Goal: Complete application form: Complete application form

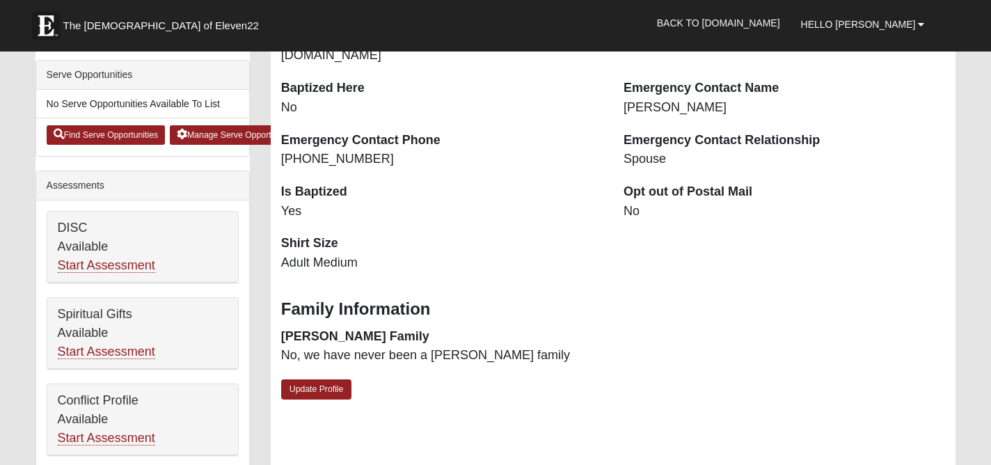
scroll to position [389, 0]
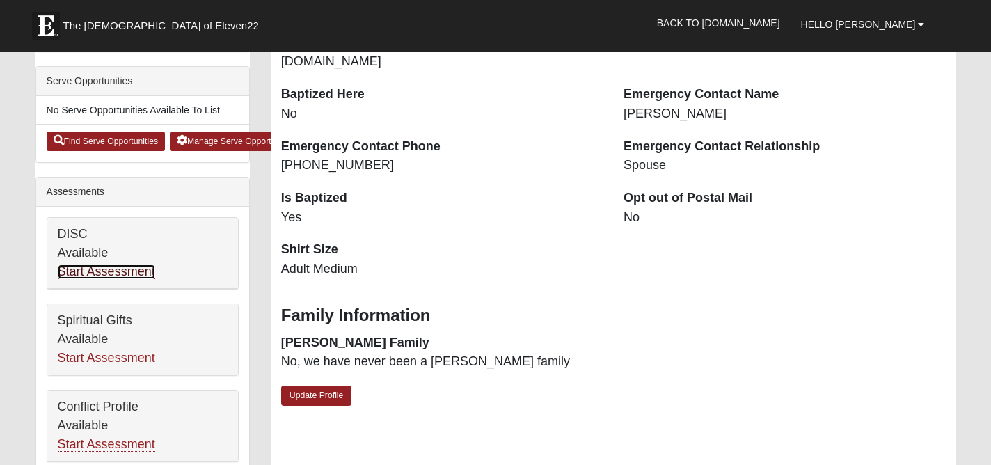
click at [132, 273] on link "Start Assessment" at bounding box center [106, 271] width 97 height 15
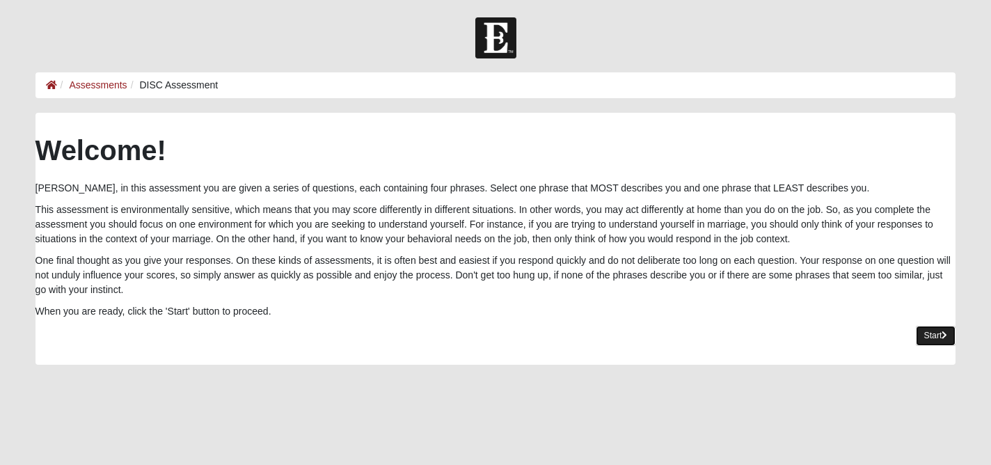
click at [928, 332] on link "Start" at bounding box center [936, 336] width 40 height 20
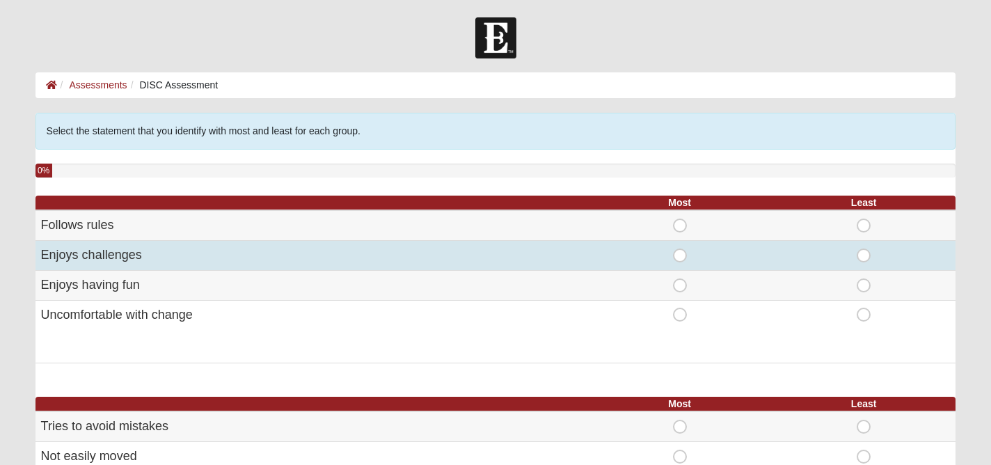
click at [864, 248] on span "Least" at bounding box center [864, 248] width 0 height 0
click at [866, 253] on input "Least" at bounding box center [868, 255] width 9 height 14
radio input "true"
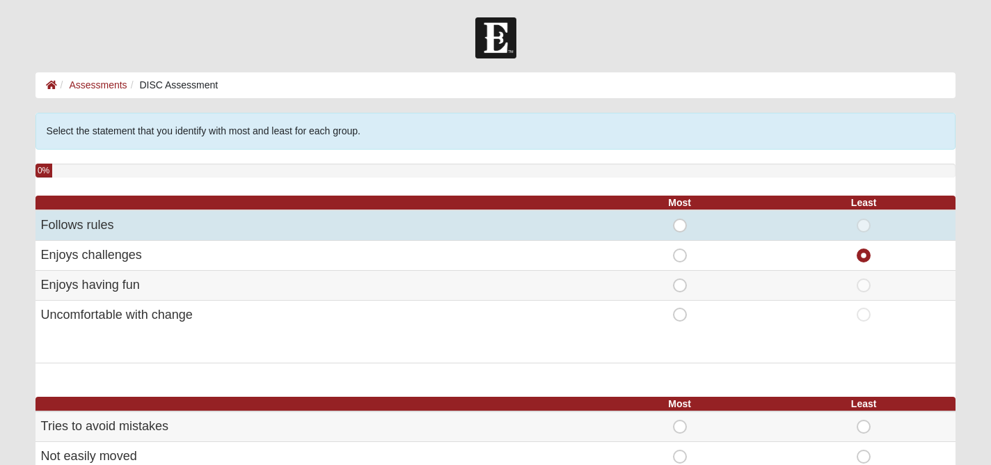
click at [680, 218] on span "Most" at bounding box center [680, 218] width 0 height 0
click at [682, 225] on input "Most" at bounding box center [684, 225] width 9 height 14
radio input "true"
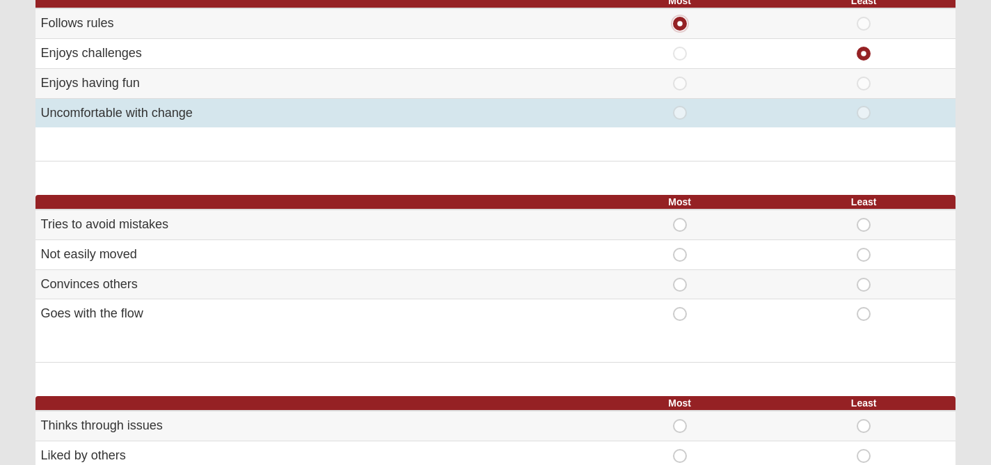
scroll to position [204, 0]
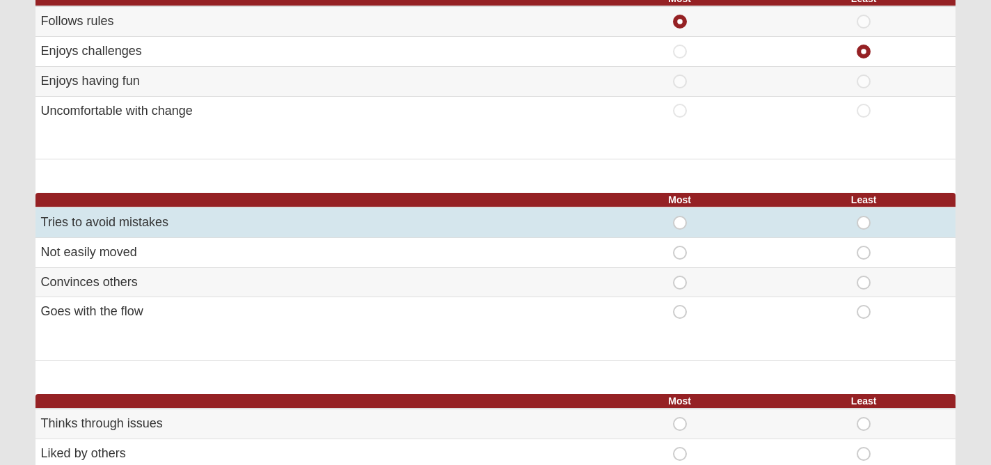
click at [680, 216] on span "Most" at bounding box center [680, 216] width 0 height 0
click at [681, 225] on input "Most" at bounding box center [684, 223] width 9 height 14
radio input "true"
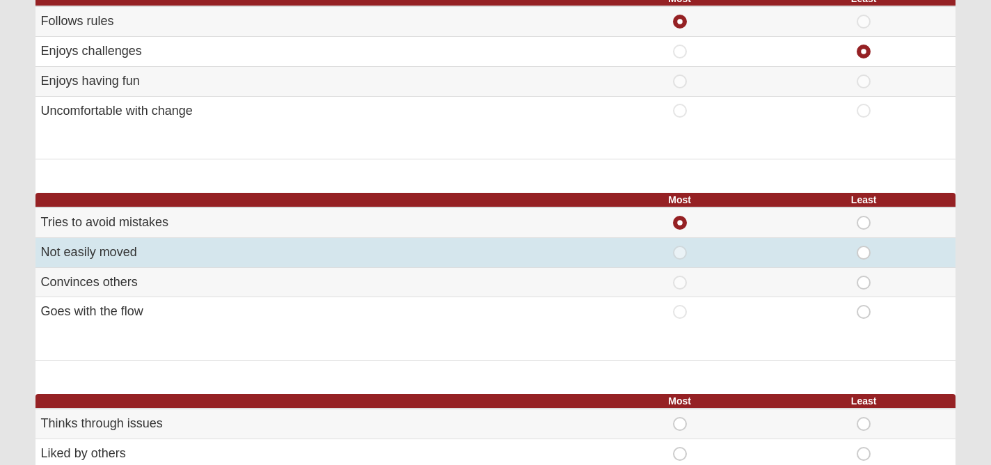
click at [864, 246] on span "Least" at bounding box center [864, 246] width 0 height 0
click at [865, 254] on input "Least" at bounding box center [868, 253] width 9 height 14
radio input "true"
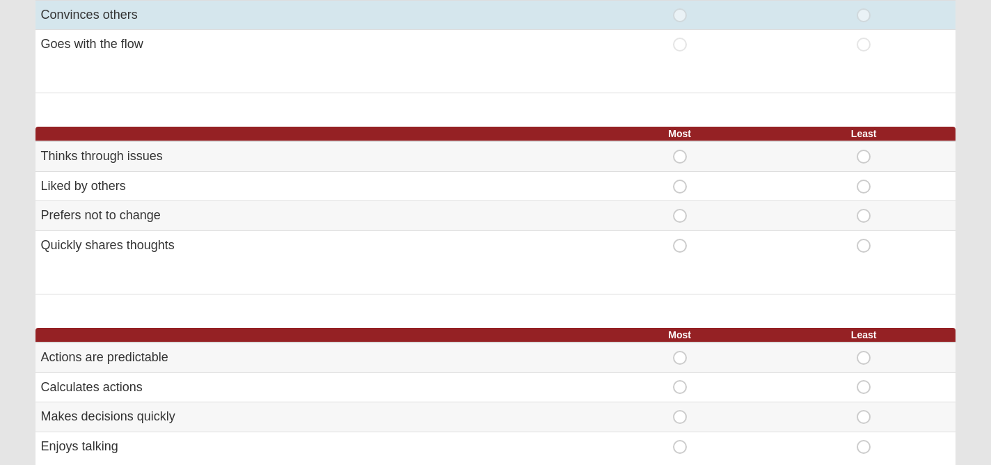
scroll to position [472, 0]
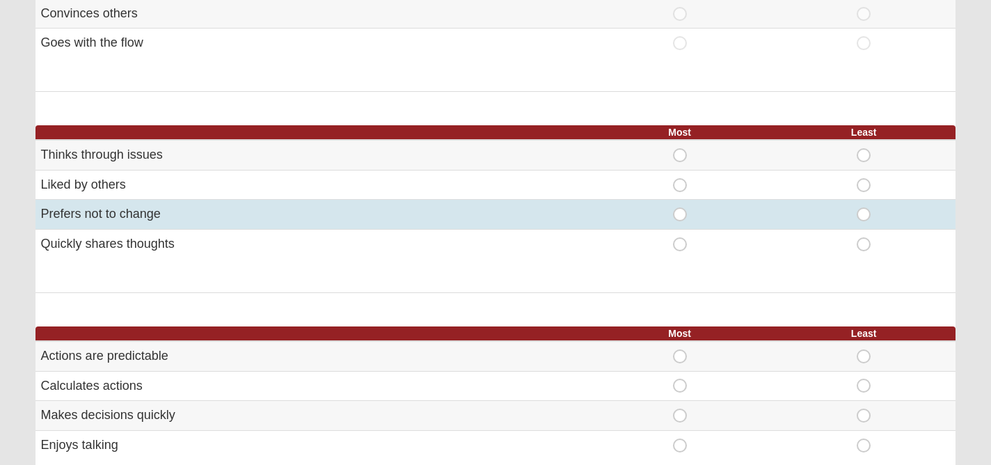
click at [864, 207] on span "Least" at bounding box center [864, 207] width 0 height 0
click at [865, 211] on input "Least" at bounding box center [868, 214] width 9 height 14
radio input "true"
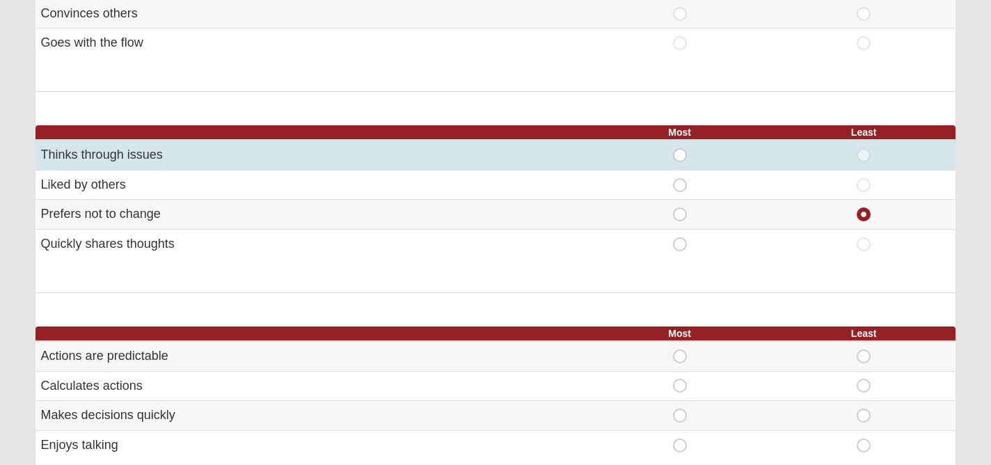
click at [680, 148] on span "Most" at bounding box center [680, 148] width 0 height 0
click at [680, 154] on input "Most" at bounding box center [684, 155] width 9 height 14
radio input "true"
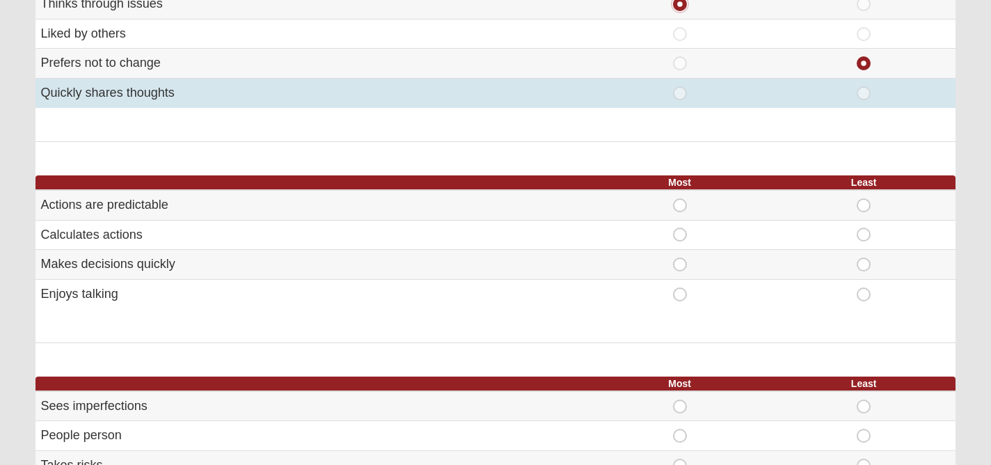
scroll to position [643, 0]
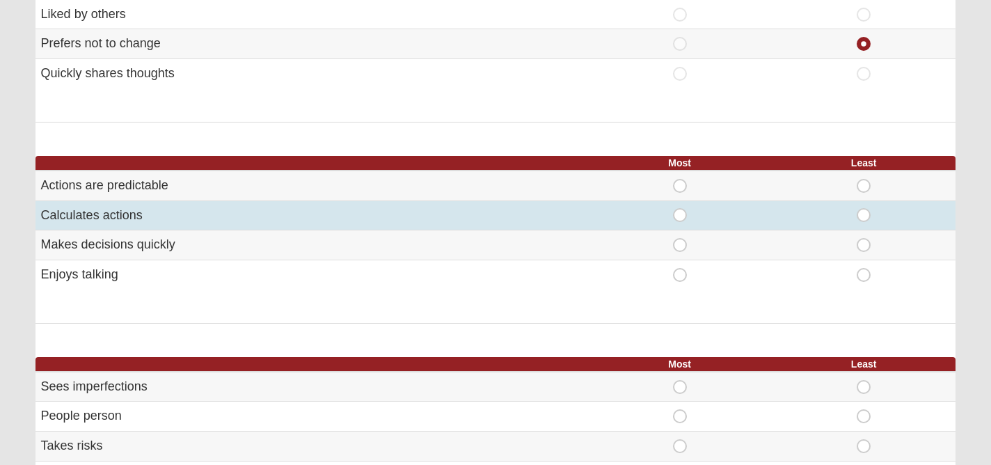
click at [864, 208] on span "Least" at bounding box center [864, 208] width 0 height 0
click at [864, 217] on input "Least" at bounding box center [868, 215] width 9 height 14
radio input "true"
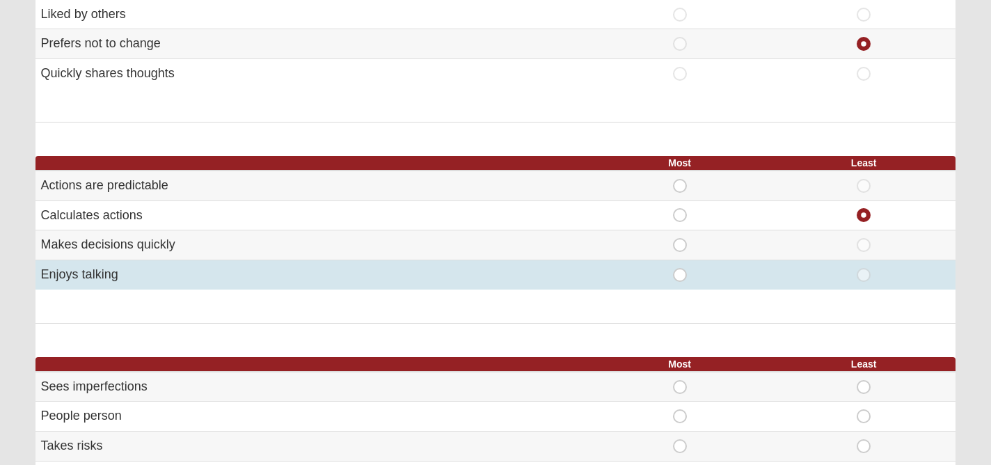
click at [680, 268] on span "Most" at bounding box center [680, 268] width 0 height 0
click at [681, 276] on input "Most" at bounding box center [684, 275] width 9 height 14
radio input "true"
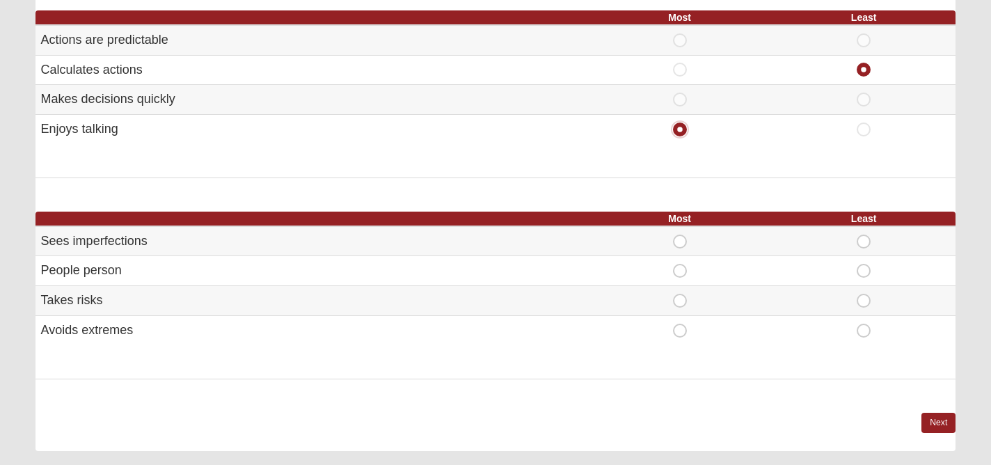
scroll to position [806, 0]
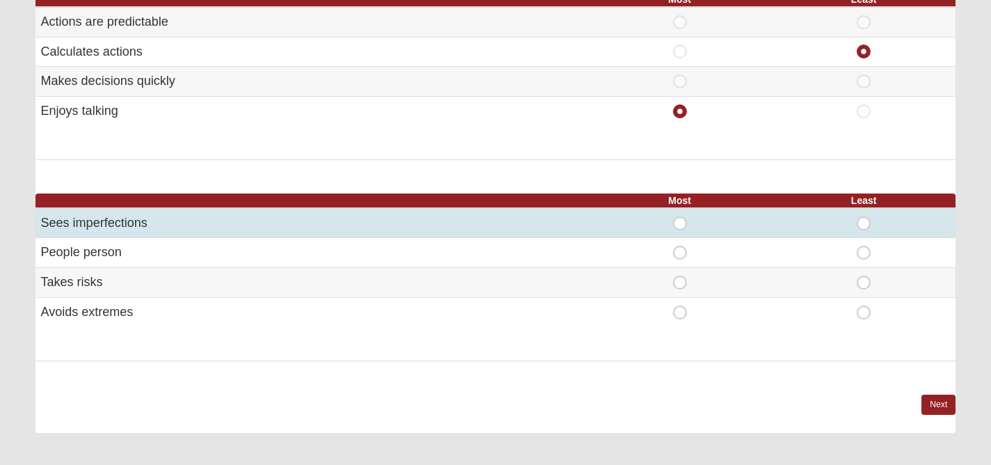
click at [680, 216] on span "Most" at bounding box center [680, 216] width 0 height 0
click at [681, 221] on input "Most" at bounding box center [684, 223] width 9 height 14
radio input "true"
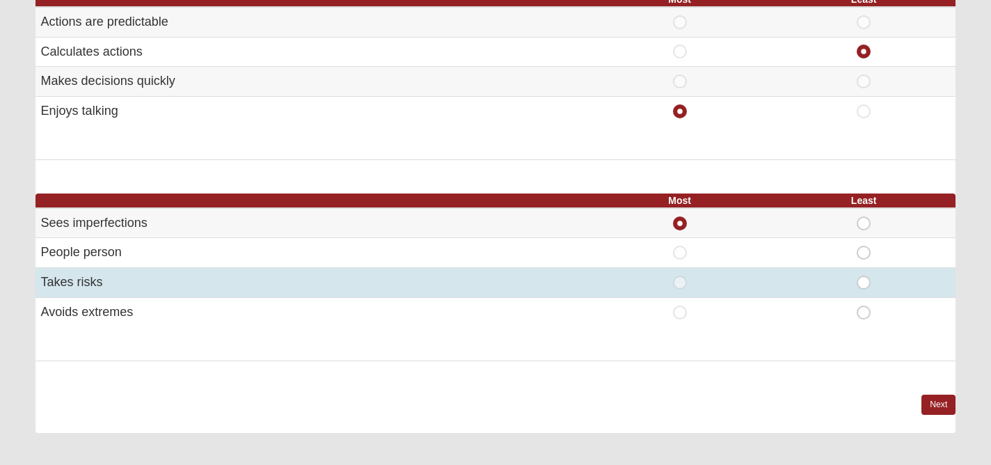
click at [864, 276] on span "Least" at bounding box center [864, 276] width 0 height 0
click at [864, 280] on input "Least" at bounding box center [868, 283] width 9 height 14
radio input "true"
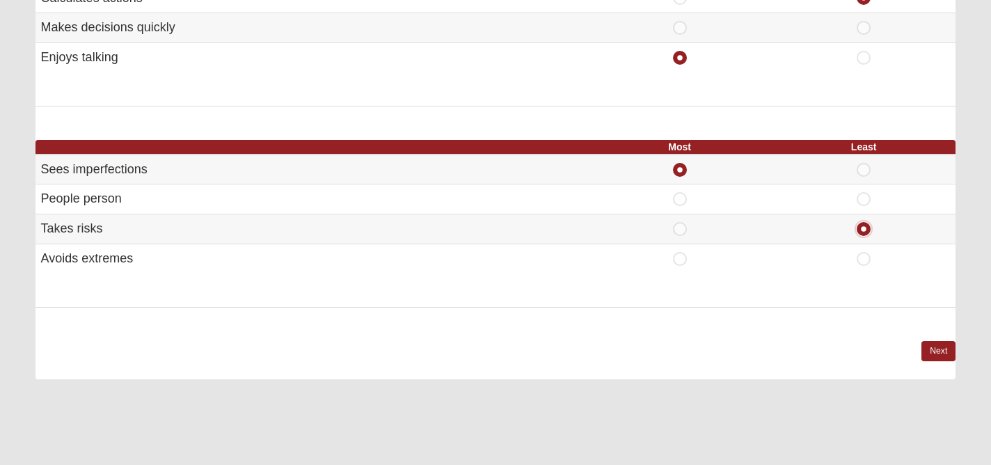
scroll to position [894, 0]
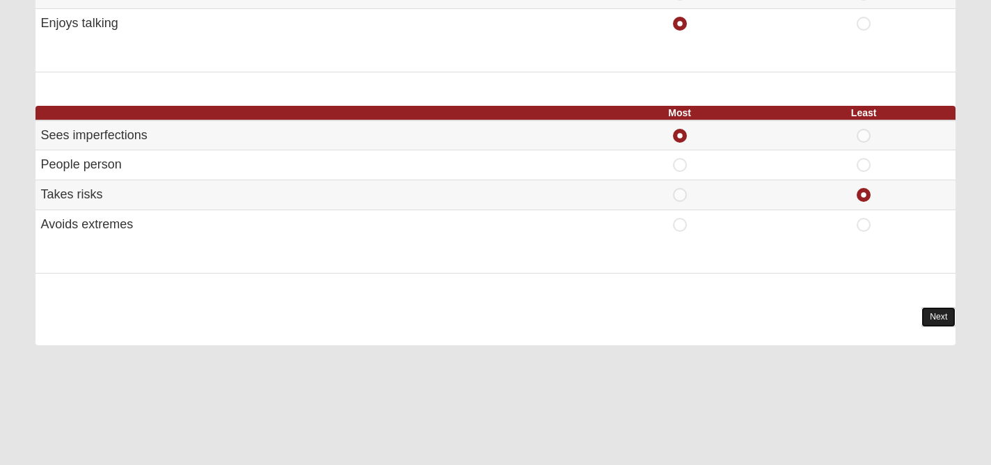
click at [933, 315] on link "Next" at bounding box center [938, 317] width 34 height 20
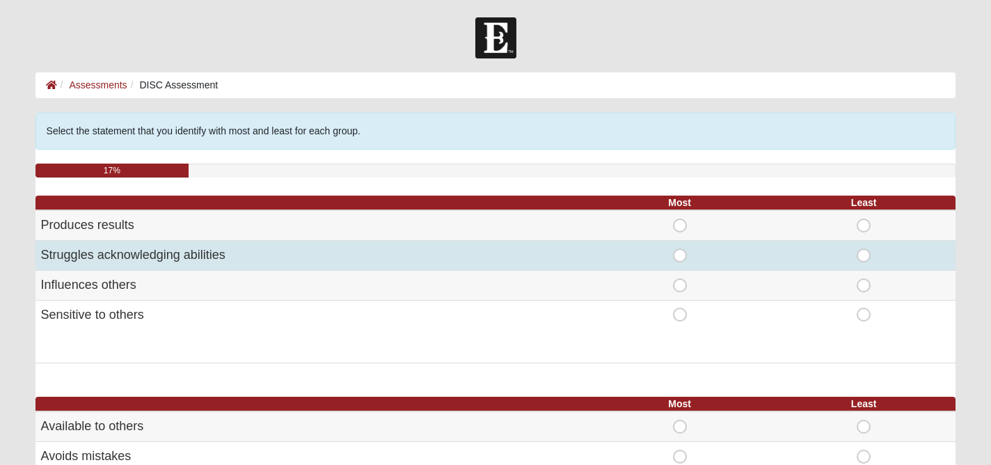
click at [680, 248] on span "Most" at bounding box center [680, 248] width 0 height 0
click at [680, 255] on input "Most" at bounding box center [684, 255] width 9 height 14
radio input "true"
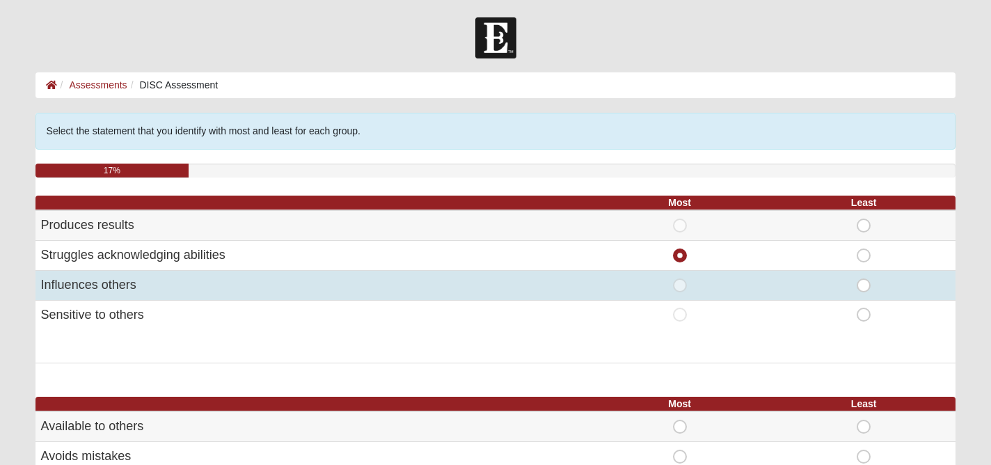
click at [680, 278] on span "Most" at bounding box center [680, 278] width 0 height 0
click at [680, 285] on input "Most" at bounding box center [684, 285] width 9 height 14
radio input "true"
radio input "false"
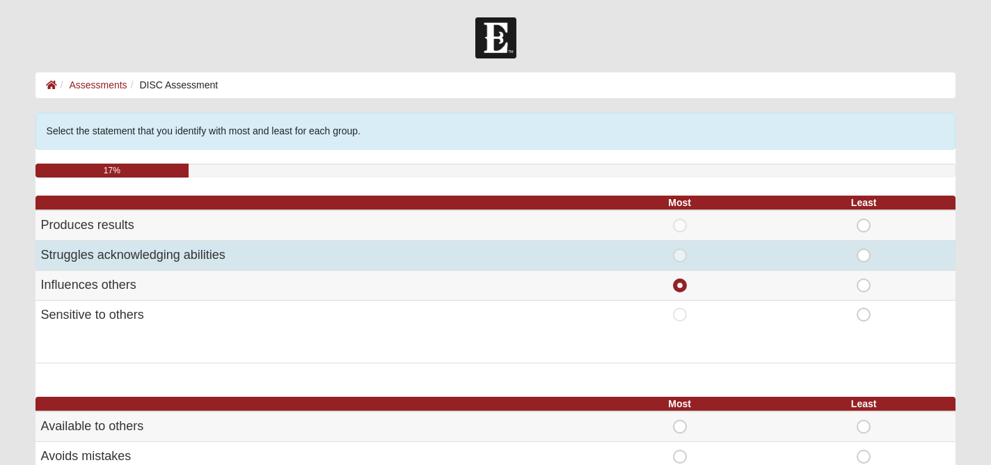
click at [864, 248] on span "Least" at bounding box center [864, 248] width 0 height 0
click at [864, 255] on input "Least" at bounding box center [868, 255] width 9 height 14
radio input "true"
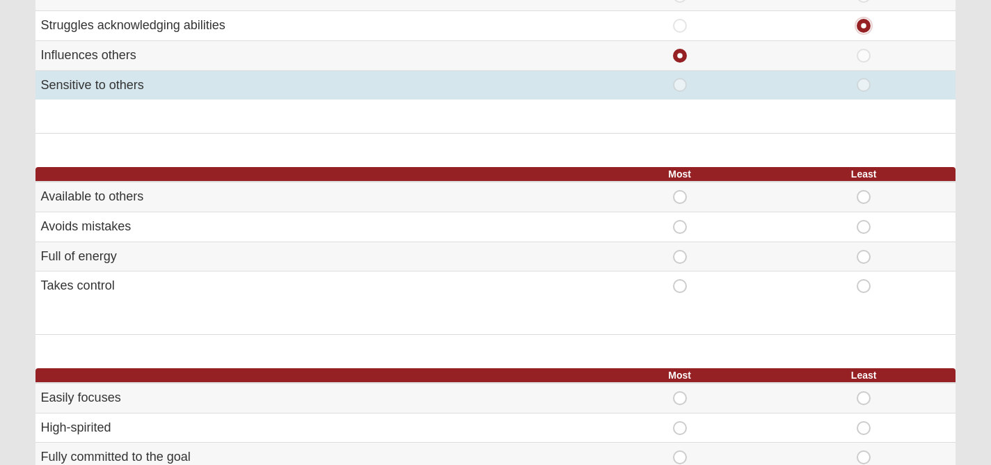
scroll to position [232, 0]
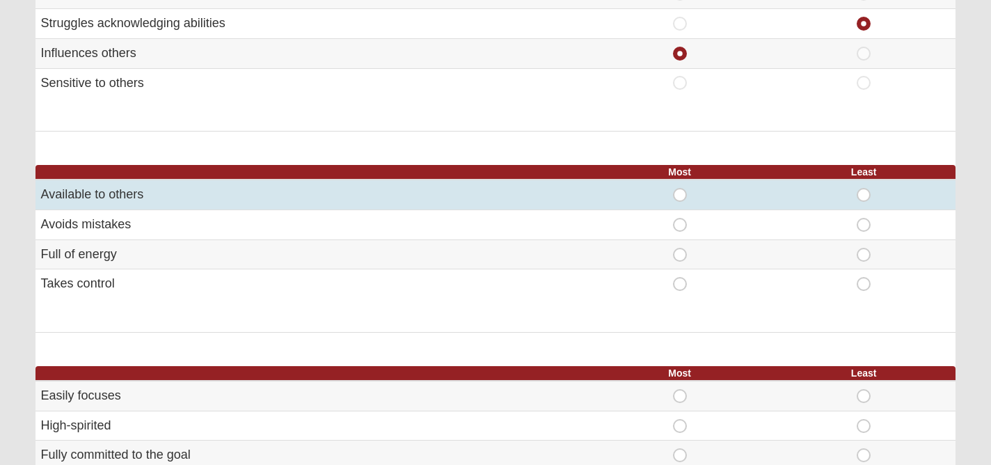
click at [680, 188] on span "Most" at bounding box center [680, 188] width 0 height 0
click at [680, 194] on input "Most" at bounding box center [684, 195] width 9 height 14
radio input "true"
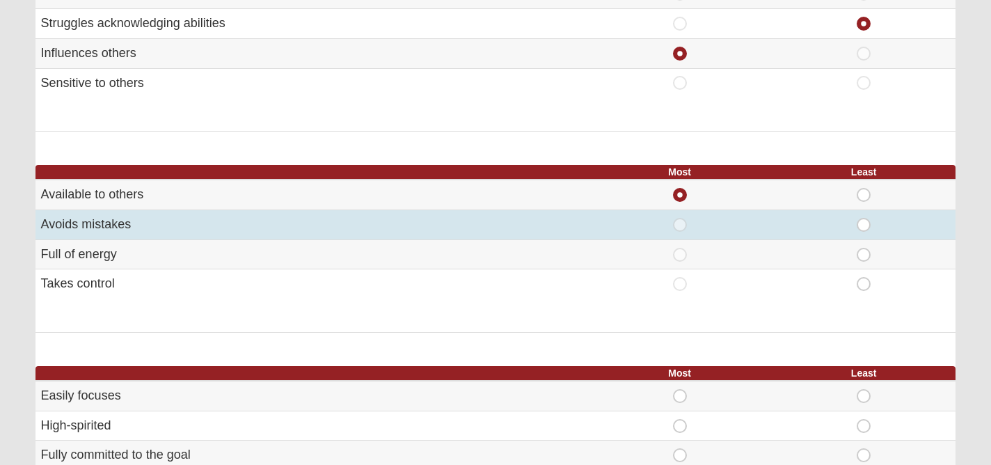
click at [864, 218] on span "Least" at bounding box center [864, 218] width 0 height 0
click at [864, 229] on input "Least" at bounding box center [868, 225] width 9 height 14
radio input "true"
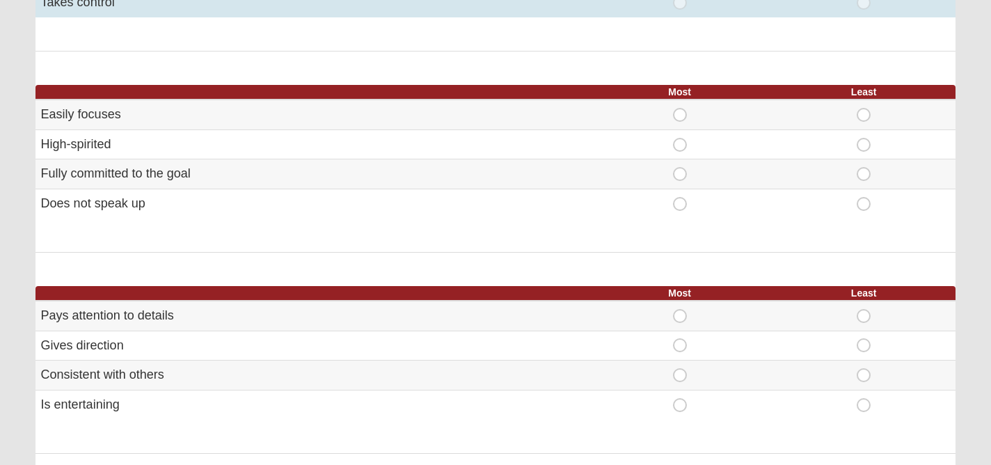
scroll to position [537, 0]
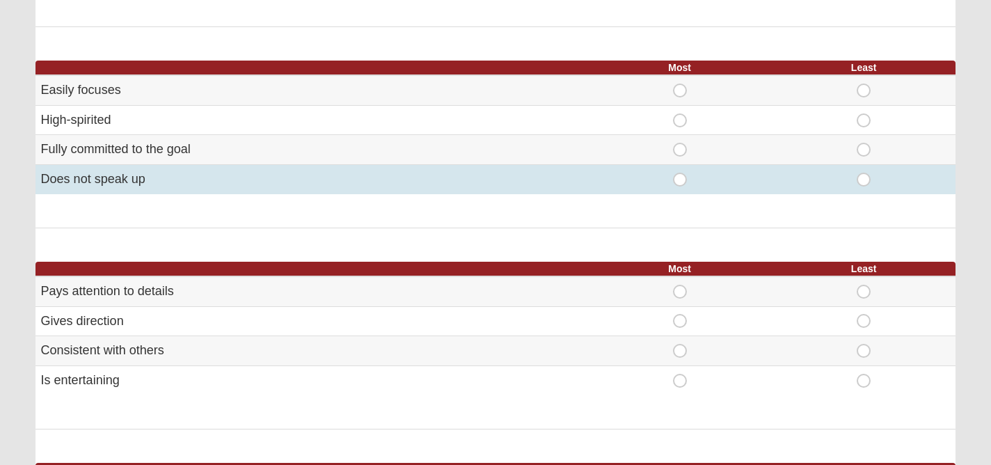
click at [864, 173] on span "Least" at bounding box center [864, 173] width 0 height 0
click at [864, 180] on input "Least" at bounding box center [868, 180] width 9 height 14
radio input "true"
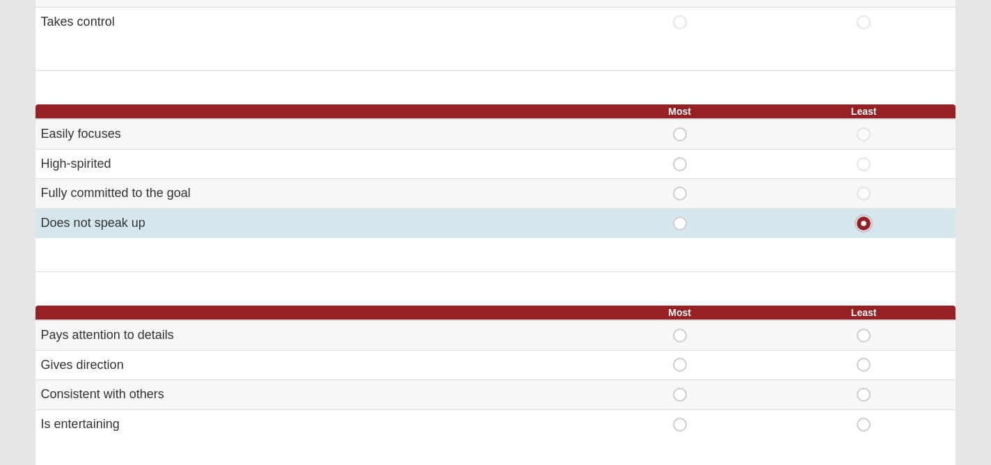
scroll to position [497, 0]
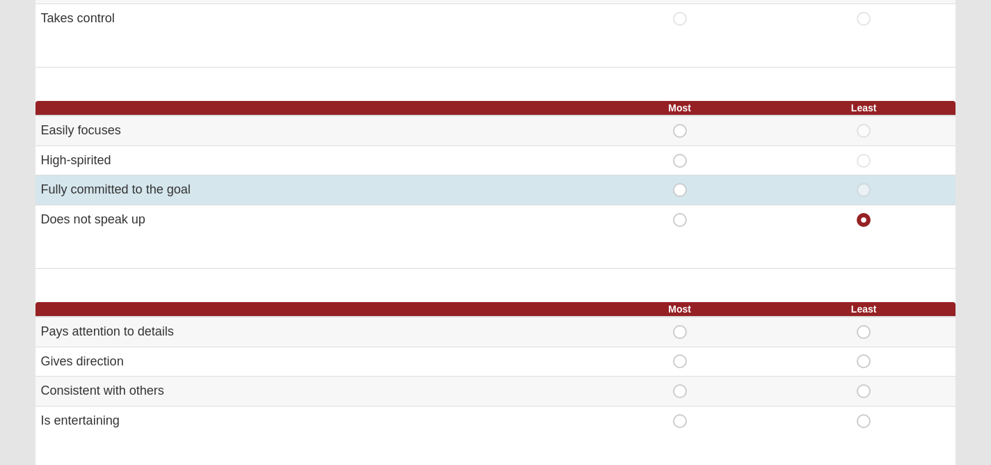
click at [680, 183] on span "Most" at bounding box center [680, 183] width 0 height 0
click at [680, 189] on input "Most" at bounding box center [684, 190] width 9 height 14
radio input "true"
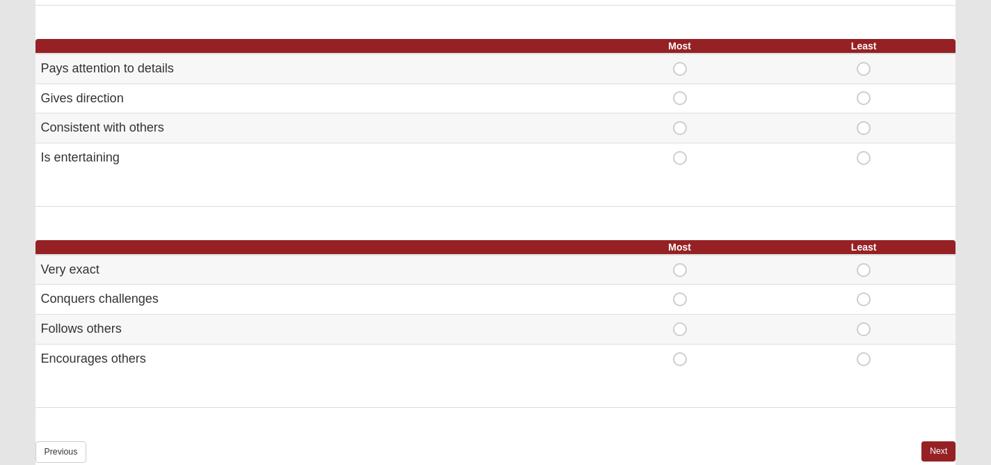
scroll to position [762, 0]
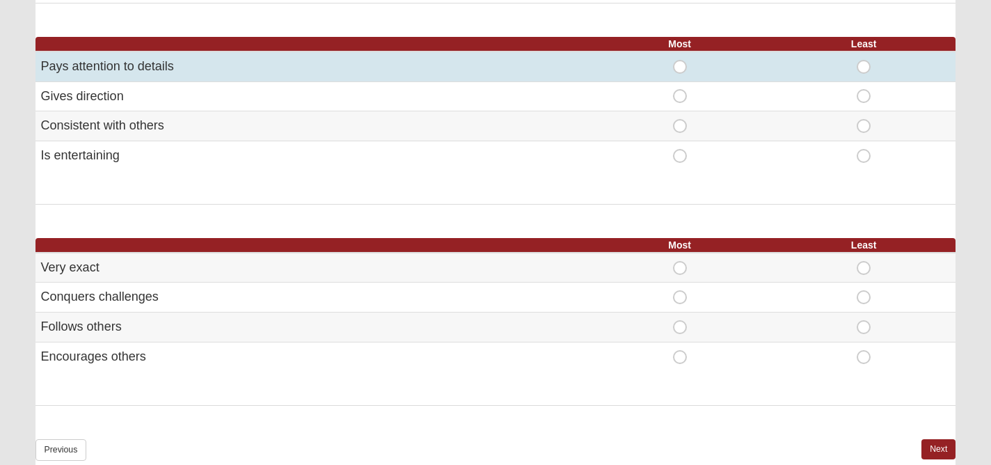
click at [680, 60] on span "Most" at bounding box center [680, 60] width 0 height 0
click at [681, 63] on input "Most" at bounding box center [684, 67] width 9 height 14
radio input "true"
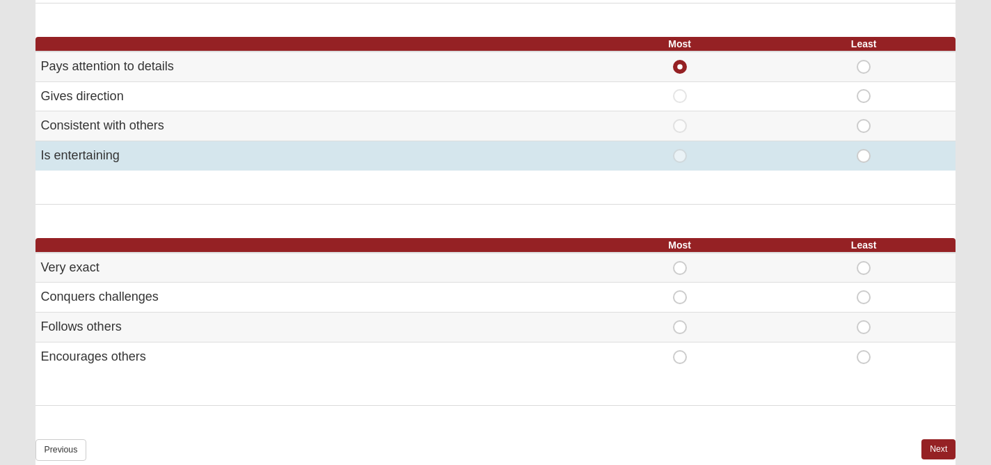
click at [864, 149] on span "Least" at bounding box center [864, 149] width 0 height 0
click at [864, 154] on input "Least" at bounding box center [868, 156] width 9 height 14
radio input "true"
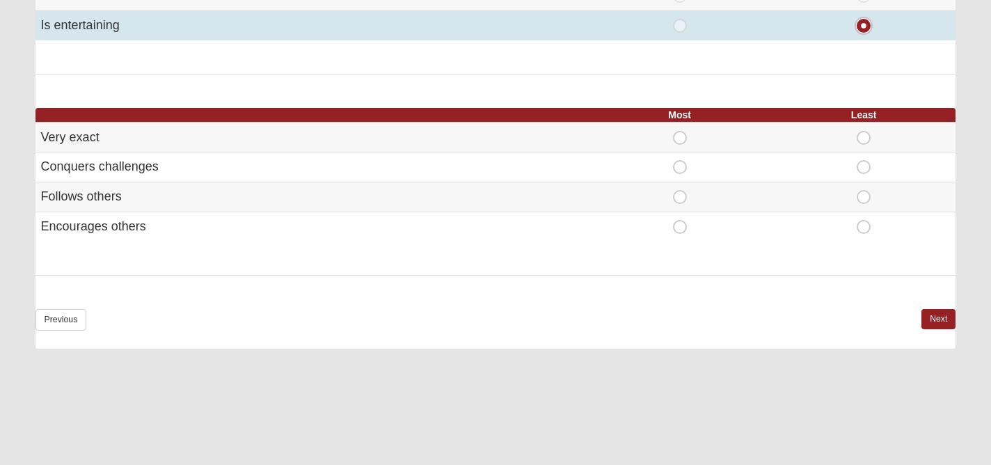
scroll to position [896, 0]
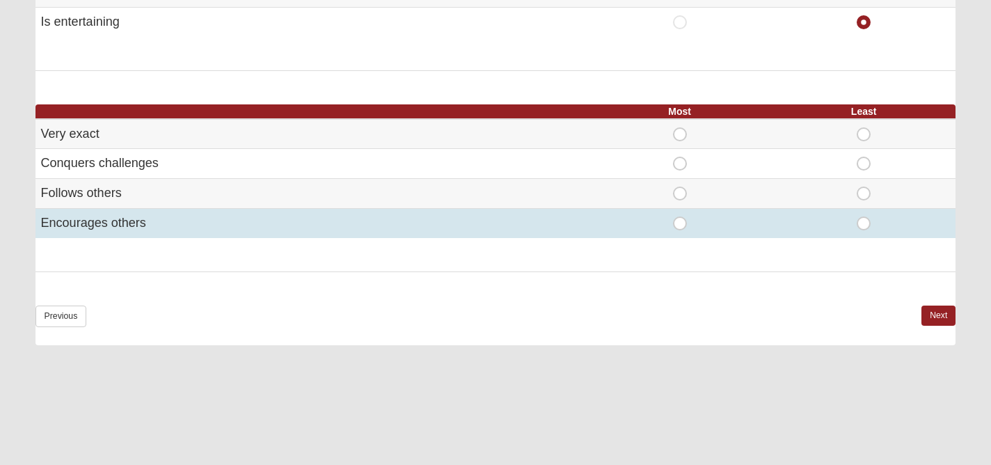
click at [680, 216] on span "Most" at bounding box center [680, 216] width 0 height 0
click at [680, 223] on input "Most" at bounding box center [684, 223] width 9 height 14
radio input "true"
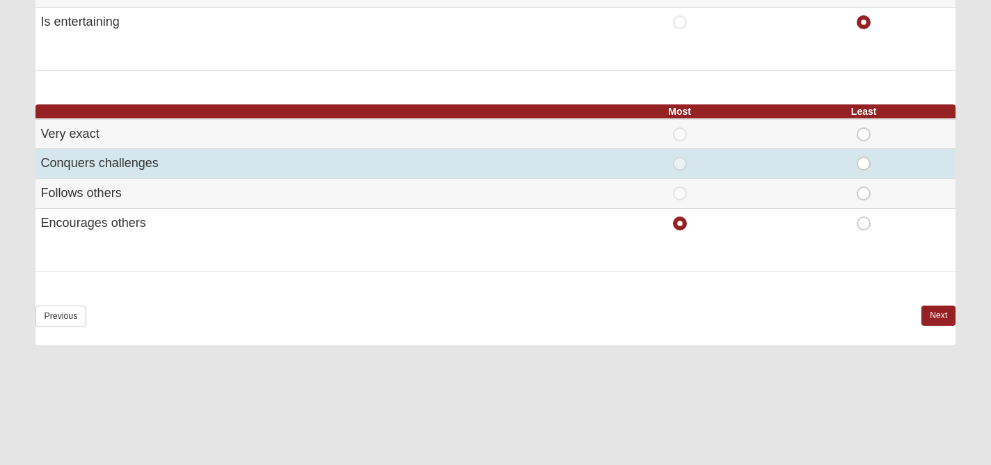
click at [864, 157] on span "Least" at bounding box center [864, 157] width 0 height 0
click at [866, 167] on input "Least" at bounding box center [868, 164] width 9 height 14
radio input "true"
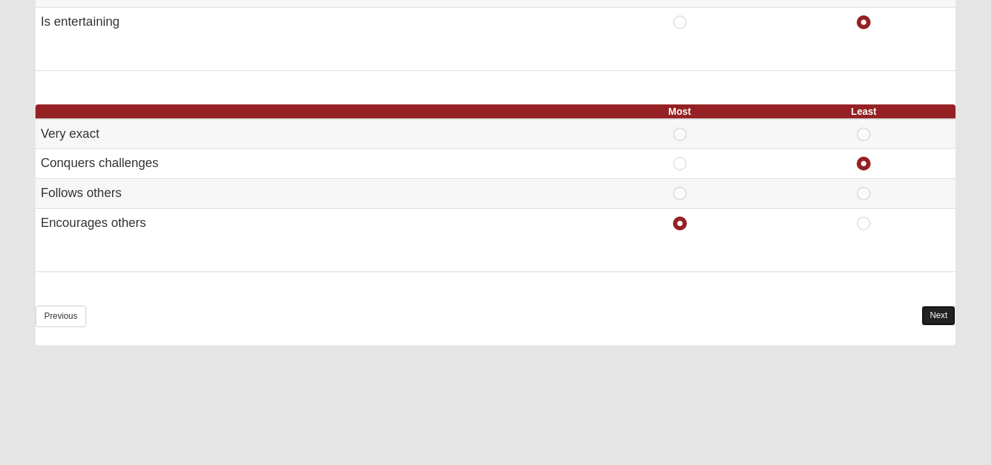
click at [932, 318] on link "Next" at bounding box center [938, 315] width 34 height 20
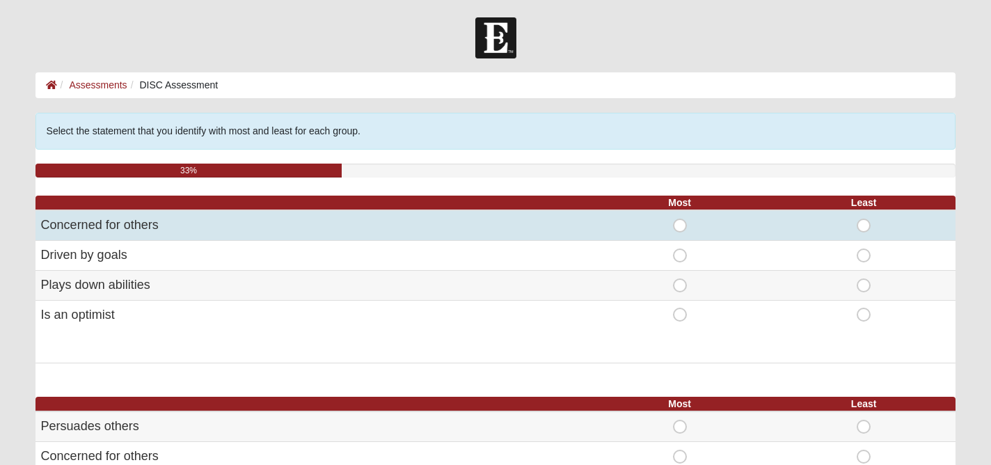
click at [680, 218] on span "Most" at bounding box center [680, 218] width 0 height 0
click at [680, 226] on input "Most" at bounding box center [684, 225] width 9 height 14
radio input "true"
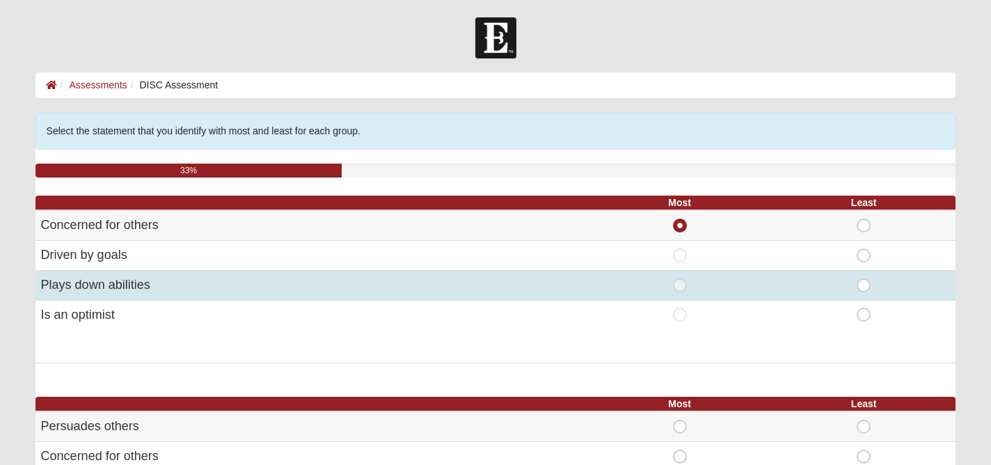
click at [864, 278] on span "Least" at bounding box center [864, 278] width 0 height 0
click at [866, 289] on input "Least" at bounding box center [868, 285] width 9 height 14
radio input "true"
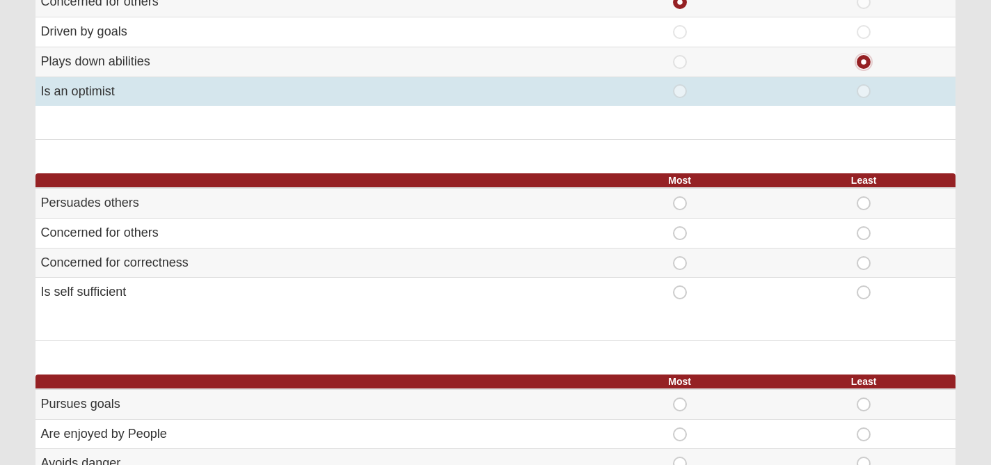
scroll to position [225, 0]
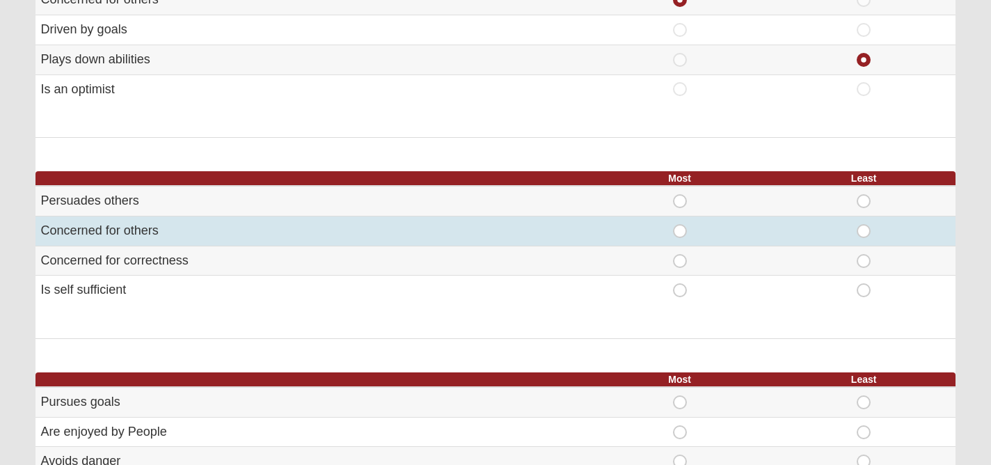
click at [680, 224] on span "Most" at bounding box center [680, 224] width 0 height 0
click at [680, 231] on input "Most" at bounding box center [684, 231] width 9 height 14
radio input "true"
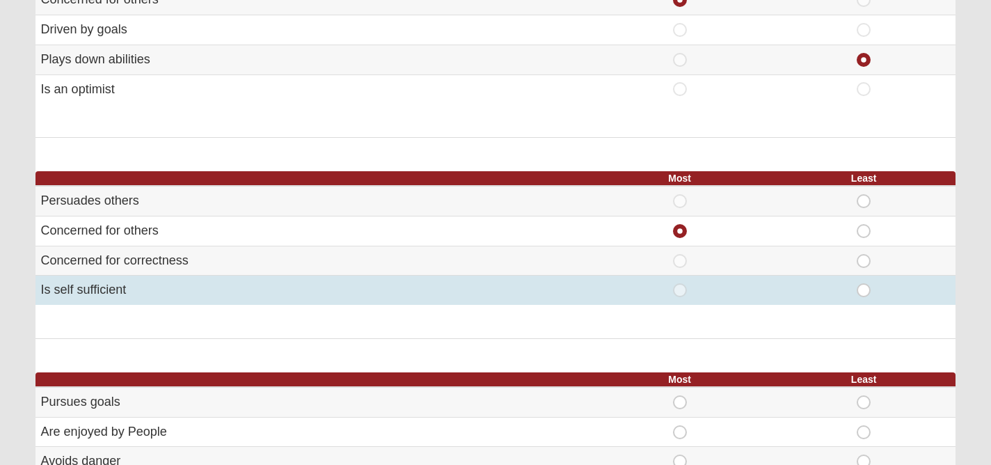
click at [864, 283] on span "Least" at bounding box center [864, 283] width 0 height 0
click at [864, 292] on input "Least" at bounding box center [868, 290] width 9 height 14
radio input "true"
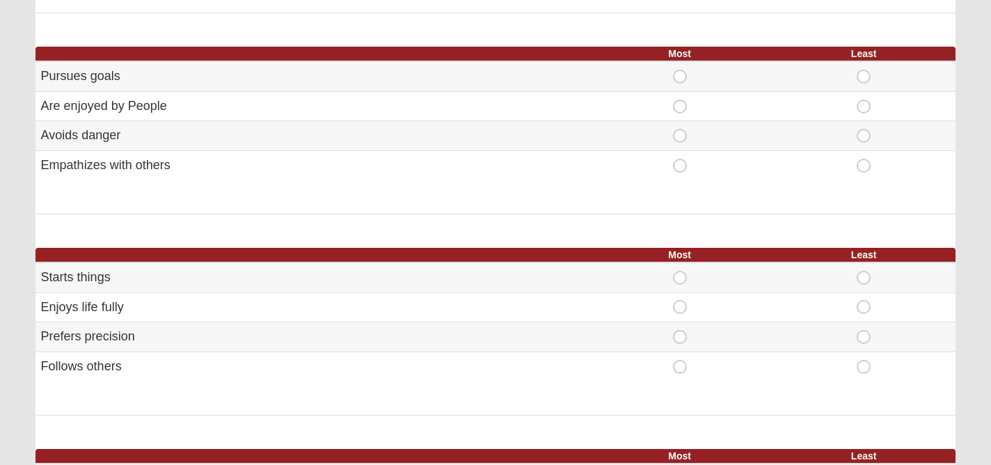
scroll to position [553, 0]
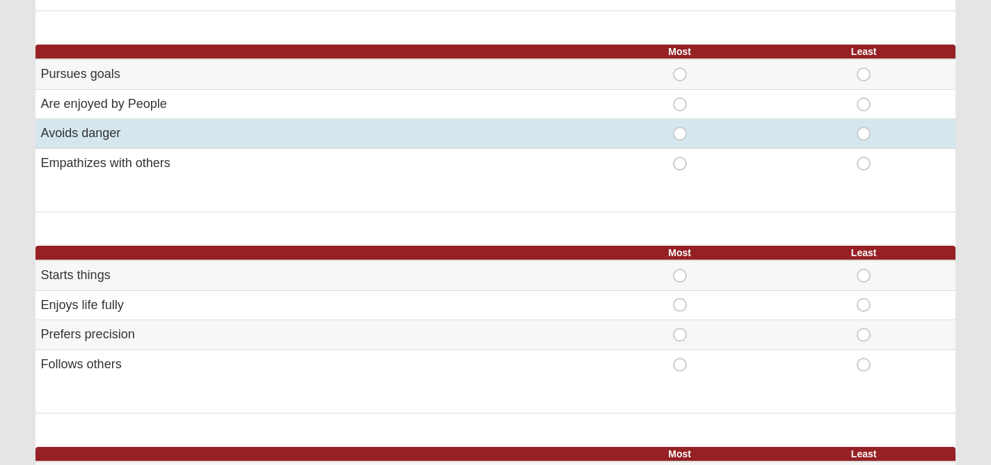
click at [864, 127] on span "Least" at bounding box center [864, 127] width 0 height 0
click at [864, 131] on input "Least" at bounding box center [868, 134] width 9 height 14
radio input "true"
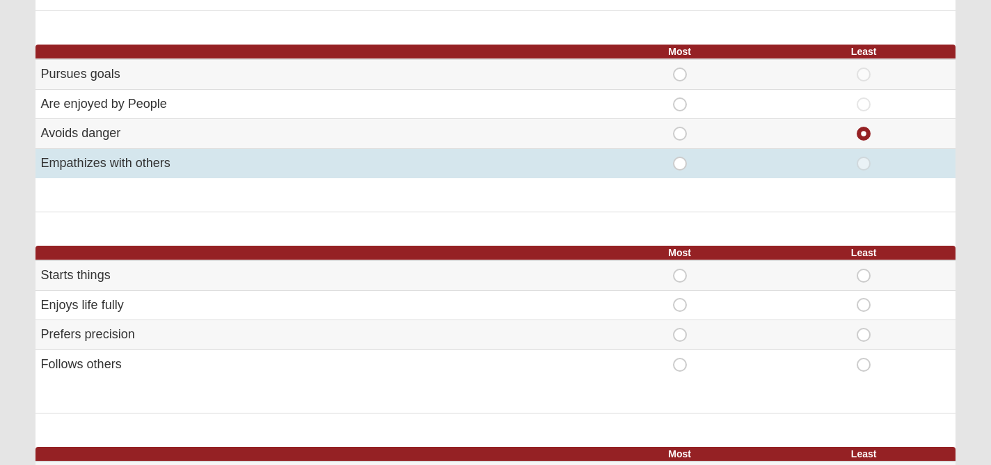
click at [680, 157] on span "Most" at bounding box center [680, 157] width 0 height 0
click at [680, 162] on input "Most" at bounding box center [684, 164] width 9 height 14
radio input "true"
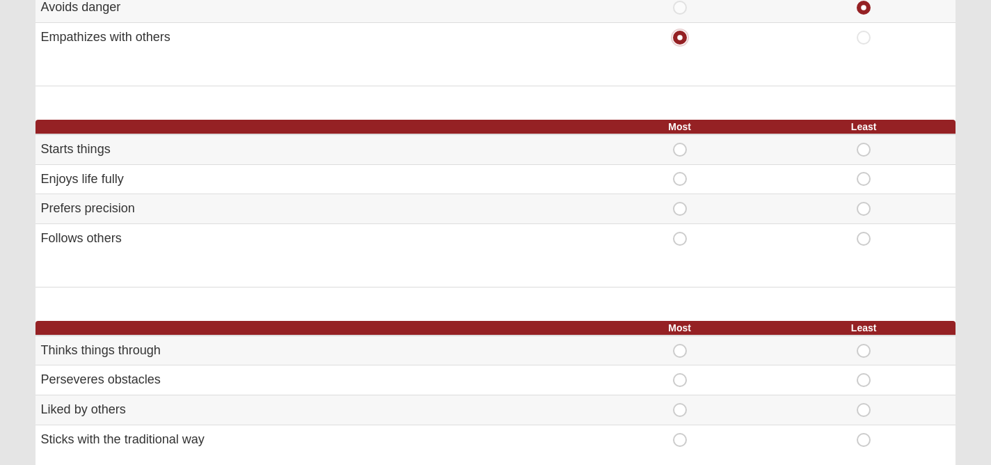
scroll to position [686, 0]
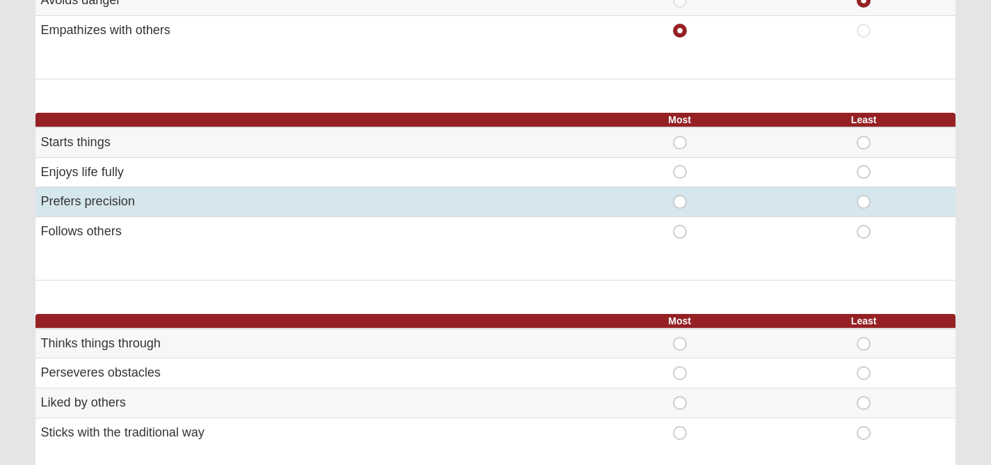
click at [680, 195] on span "Most" at bounding box center [680, 195] width 0 height 0
click at [681, 198] on input "Most" at bounding box center [684, 202] width 9 height 14
radio input "true"
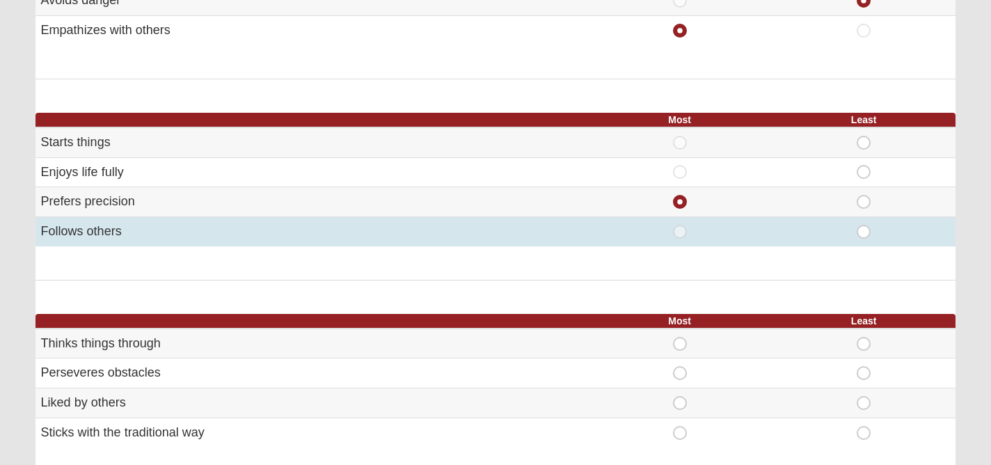
click at [864, 225] on span "Least" at bounding box center [864, 225] width 0 height 0
click at [864, 230] on input "Least" at bounding box center [868, 232] width 9 height 14
radio input "true"
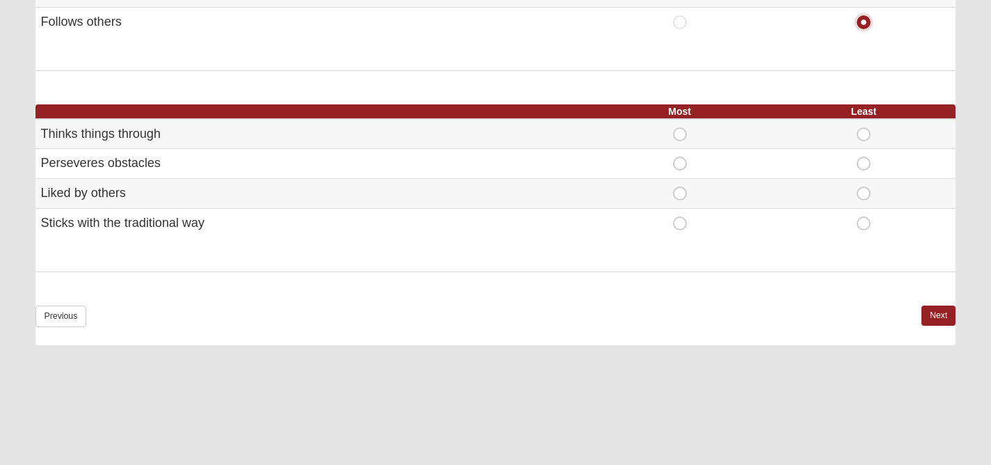
scroll to position [898, 0]
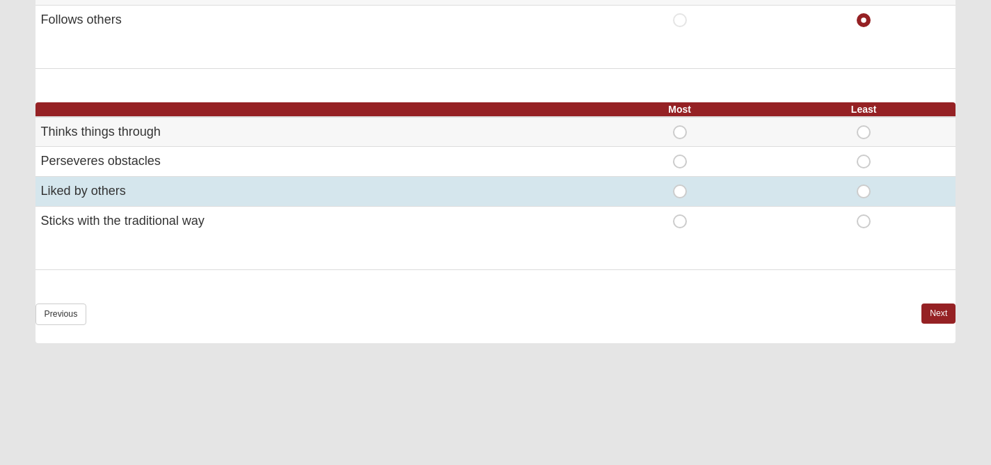
click at [680, 184] on span "Most" at bounding box center [680, 184] width 0 height 0
click at [681, 189] on input "Most" at bounding box center [684, 191] width 9 height 14
radio input "true"
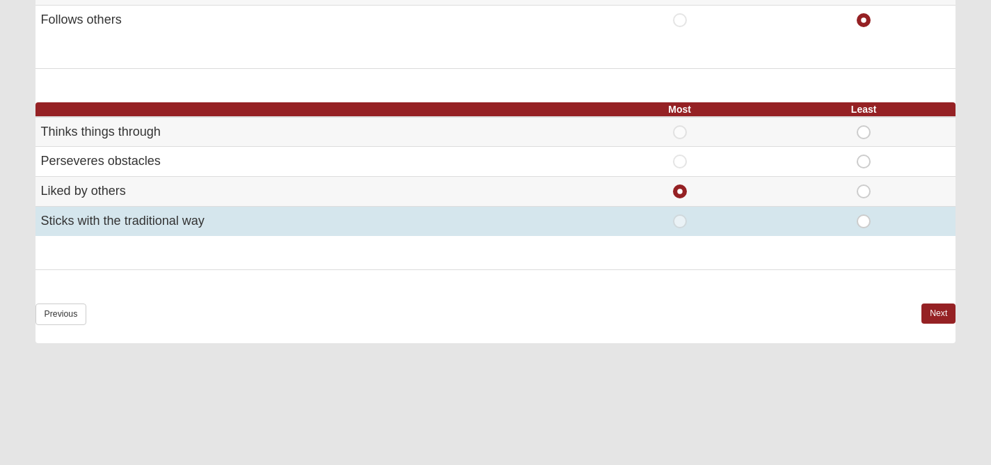
click at [864, 214] on span "Least" at bounding box center [864, 214] width 0 height 0
click at [864, 223] on input "Least" at bounding box center [868, 221] width 9 height 14
radio input "true"
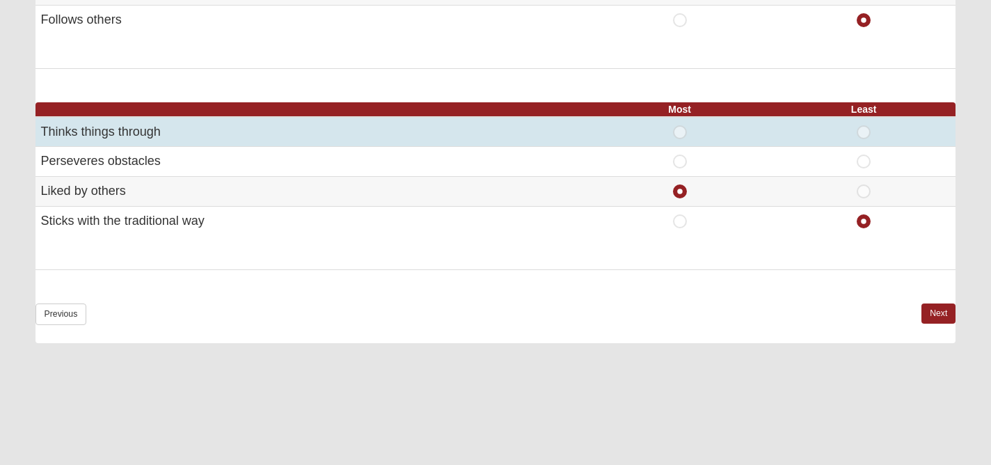
click at [680, 125] on span "Most" at bounding box center [680, 125] width 0 height 0
click at [681, 129] on input "Most" at bounding box center [684, 132] width 9 height 14
radio input "true"
radio input "false"
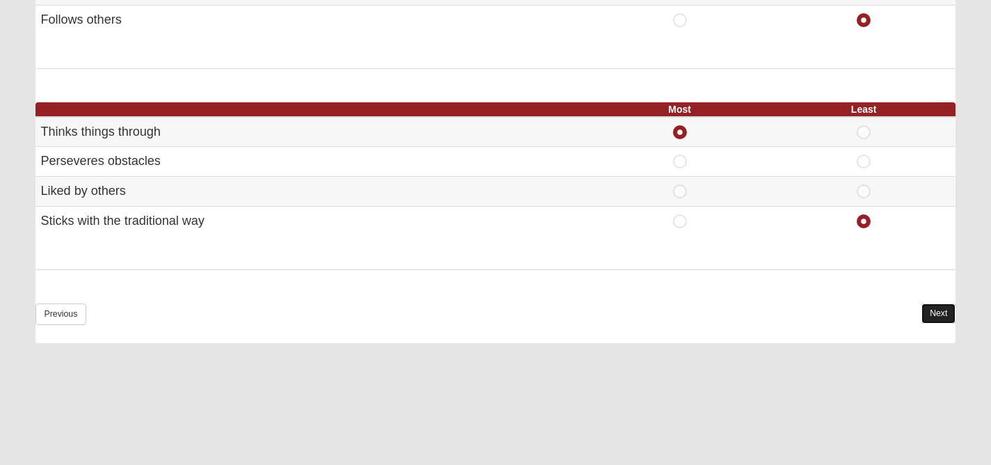
click at [928, 313] on link "Next" at bounding box center [938, 313] width 34 height 20
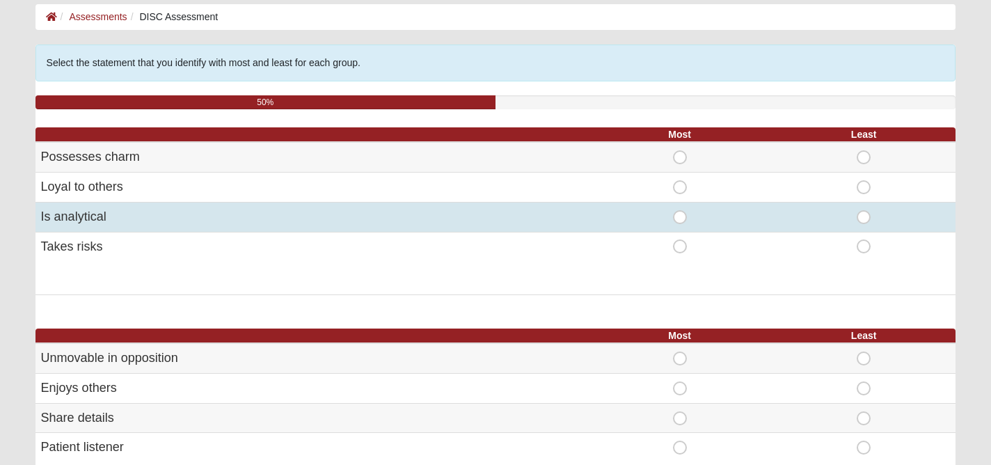
scroll to position [73, 0]
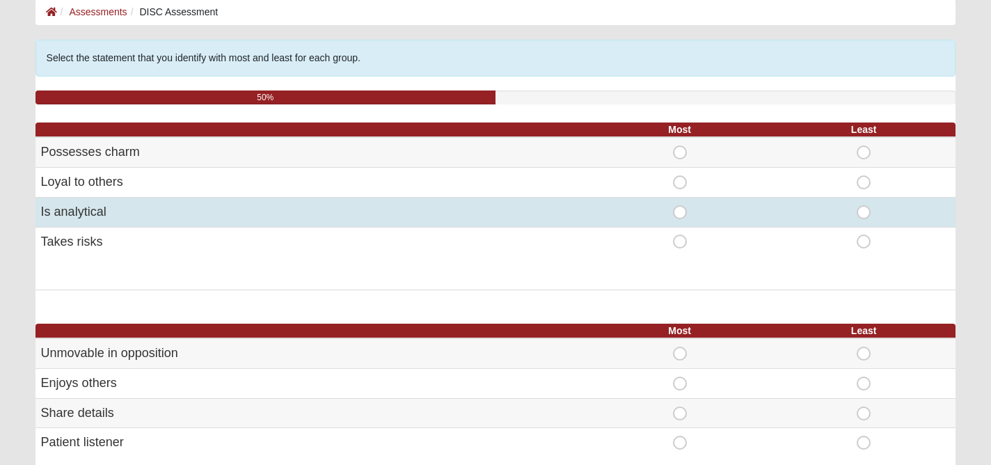
click at [680, 205] on span "Most" at bounding box center [680, 205] width 0 height 0
click at [680, 212] on input "Most" at bounding box center [684, 212] width 9 height 14
radio input "true"
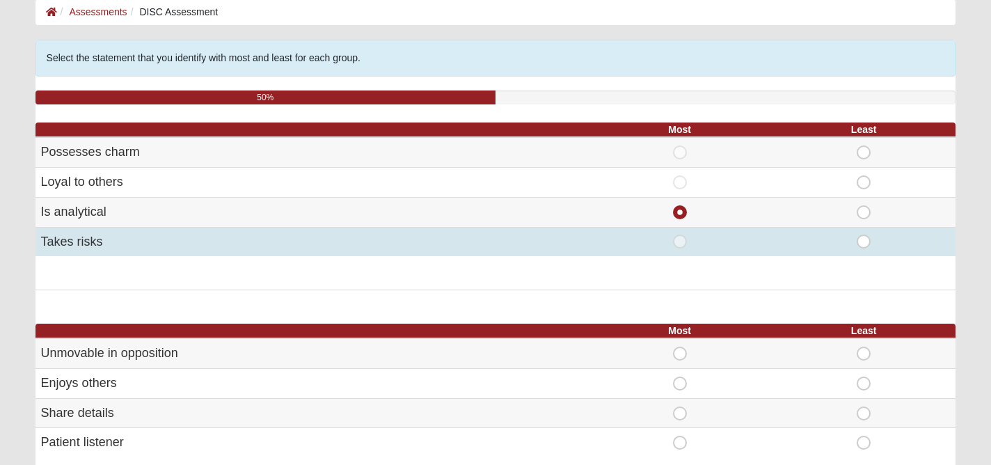
click at [864, 234] on span "Least" at bounding box center [864, 234] width 0 height 0
click at [864, 242] on input "Least" at bounding box center [868, 241] width 9 height 14
radio input "true"
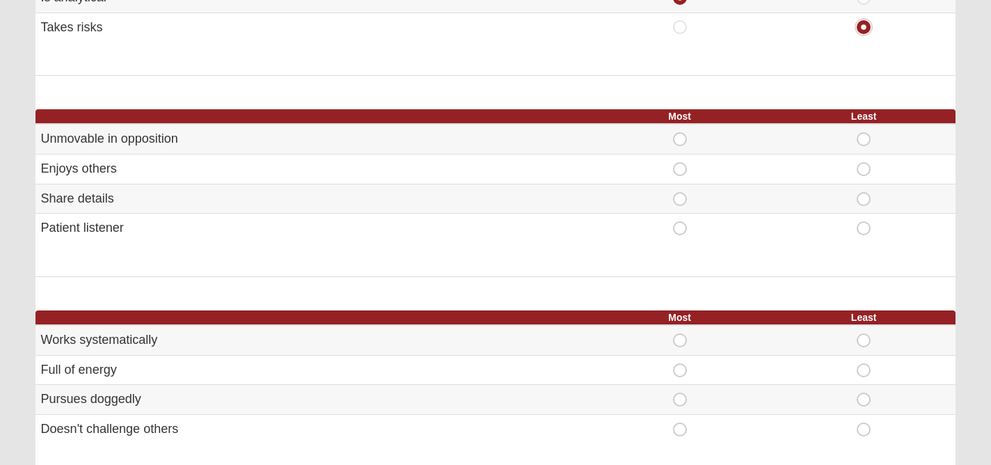
scroll to position [295, 0]
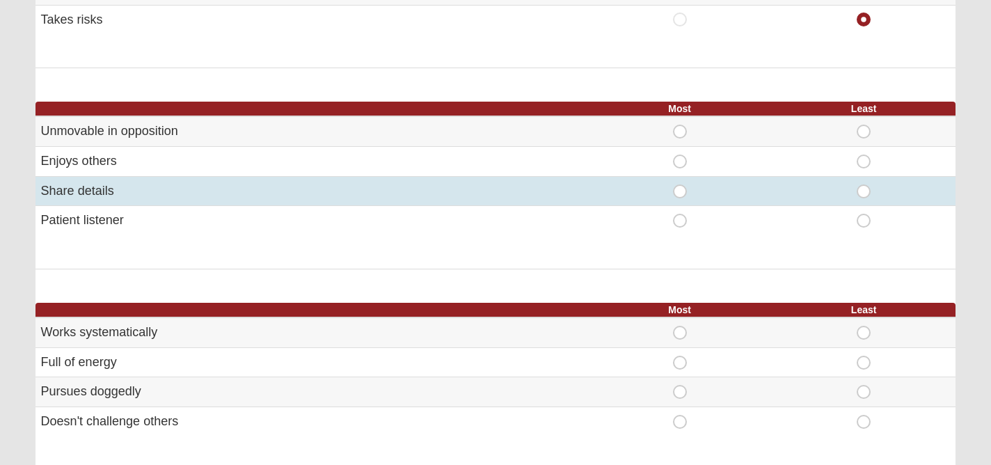
click at [680, 184] on span "Most" at bounding box center [680, 184] width 0 height 0
click at [680, 191] on input "Most" at bounding box center [684, 191] width 9 height 14
radio input "true"
click at [680, 184] on span "Most" at bounding box center [680, 184] width 0 height 0
click at [680, 191] on input "Most" at bounding box center [684, 191] width 9 height 14
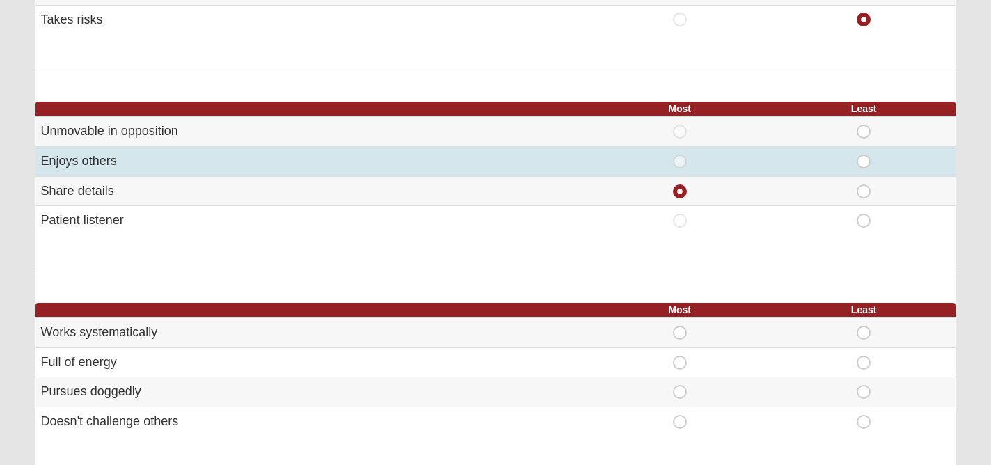
click at [680, 154] on span "Most" at bounding box center [680, 154] width 0 height 0
click at [680, 161] on input "Most" at bounding box center [684, 161] width 9 height 14
radio input "true"
radio input "false"
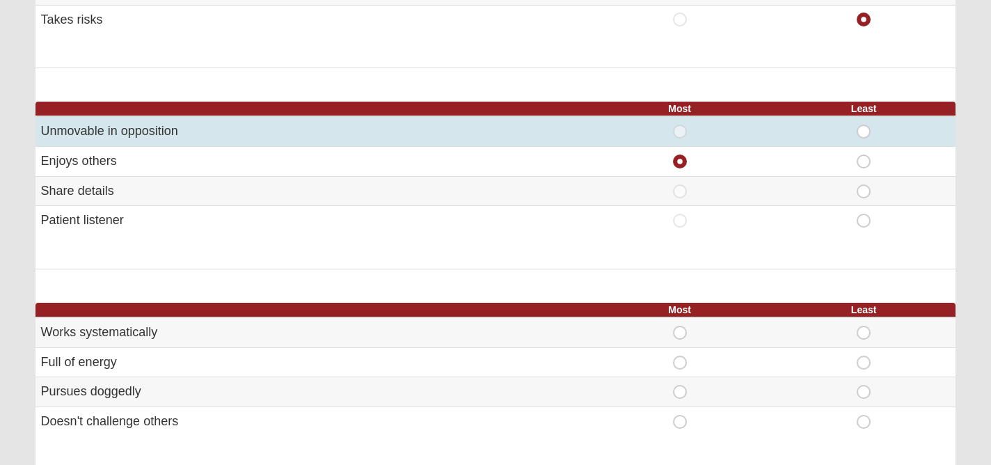
click at [864, 125] on span "Least" at bounding box center [864, 125] width 0 height 0
click at [864, 129] on input "Least" at bounding box center [868, 132] width 9 height 14
radio input "true"
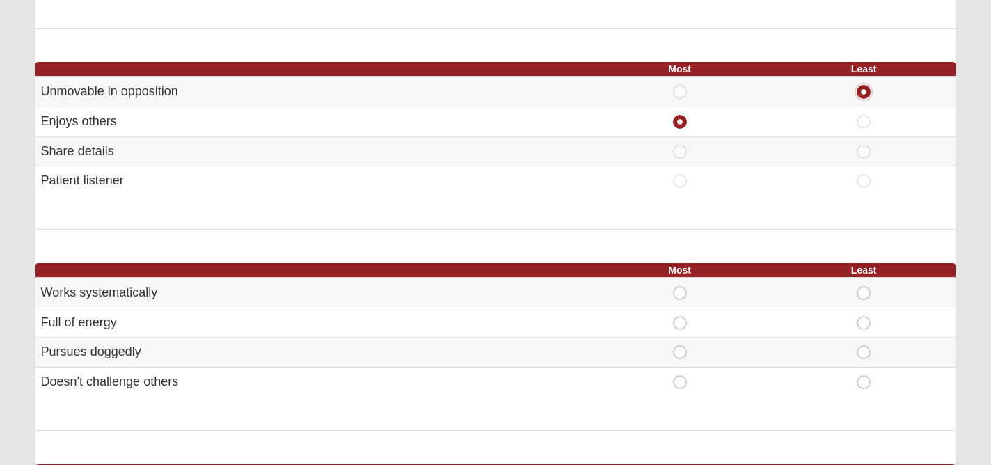
scroll to position [338, 0]
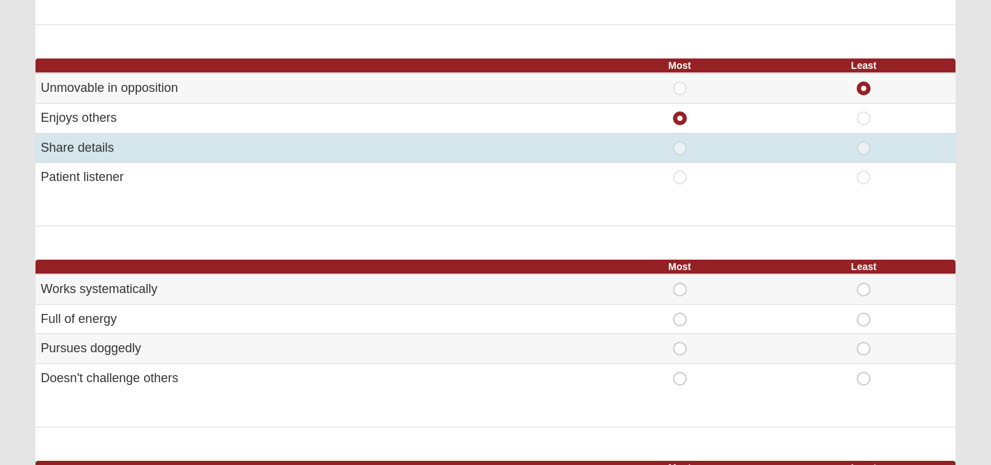
click at [680, 141] on span "Most" at bounding box center [680, 141] width 0 height 0
click at [680, 146] on input "Most" at bounding box center [684, 148] width 9 height 14
radio input "true"
radio input "false"
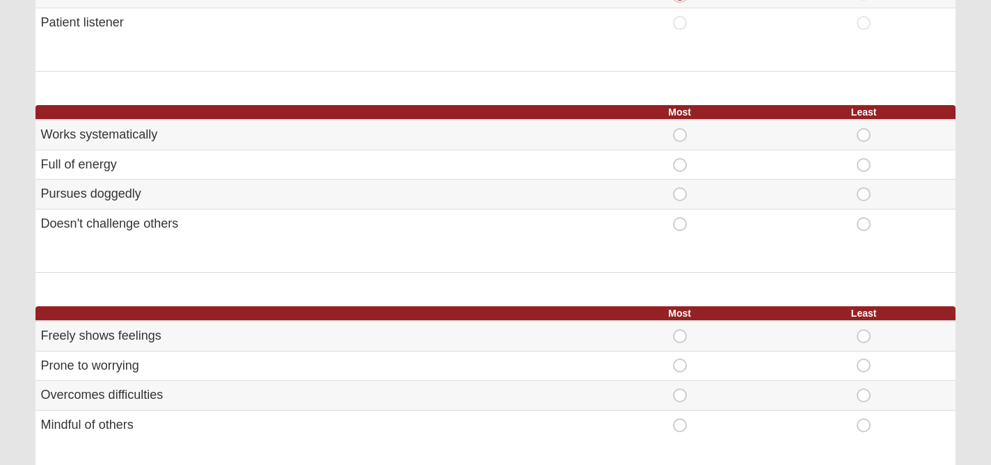
scroll to position [504, 0]
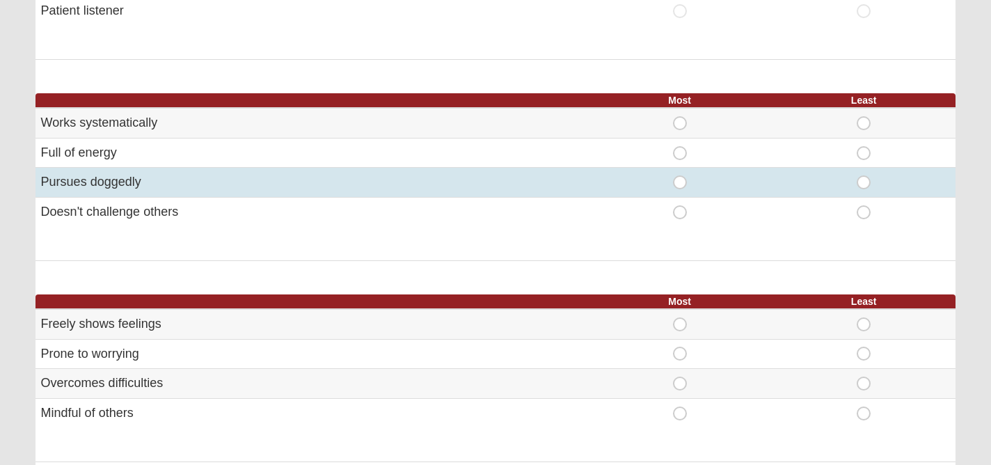
click at [864, 175] on span "Least" at bounding box center [864, 175] width 0 height 0
click at [864, 184] on input "Least" at bounding box center [868, 182] width 9 height 14
radio input "true"
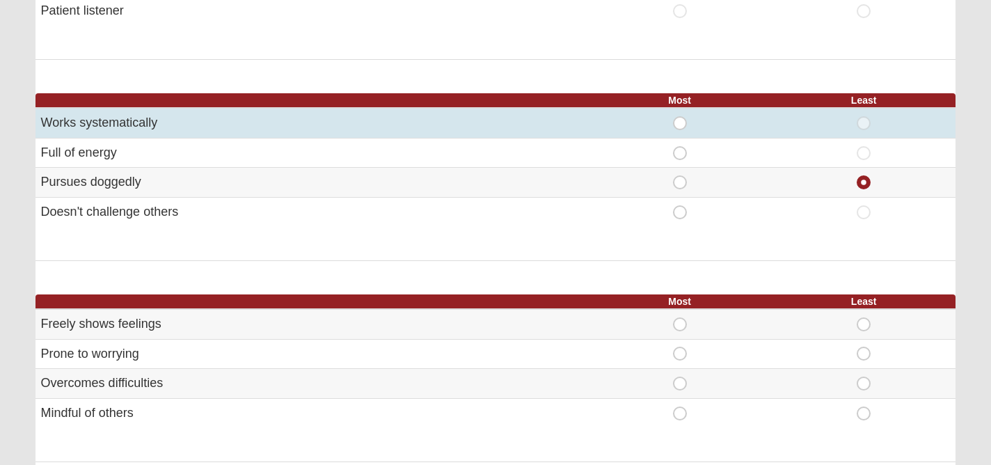
click at [680, 116] on span "Most" at bounding box center [680, 116] width 0 height 0
click at [680, 129] on input "Most" at bounding box center [684, 123] width 9 height 14
radio input "true"
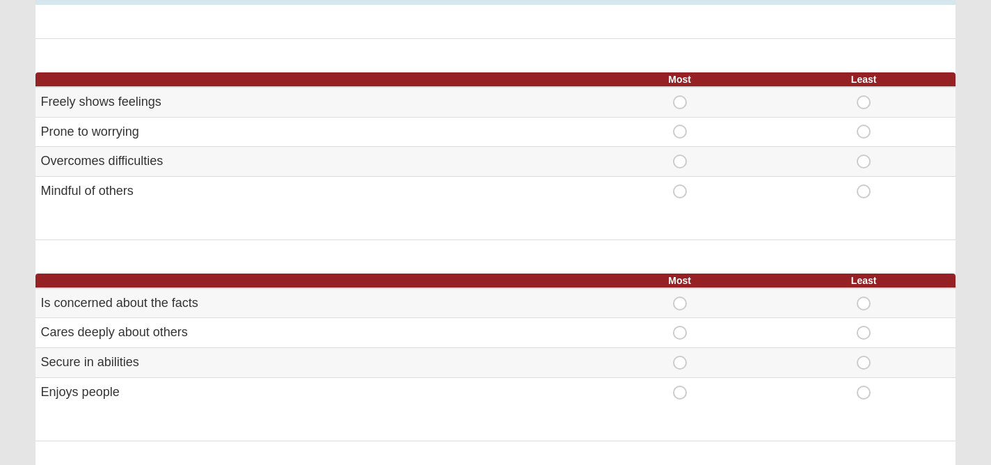
scroll to position [728, 0]
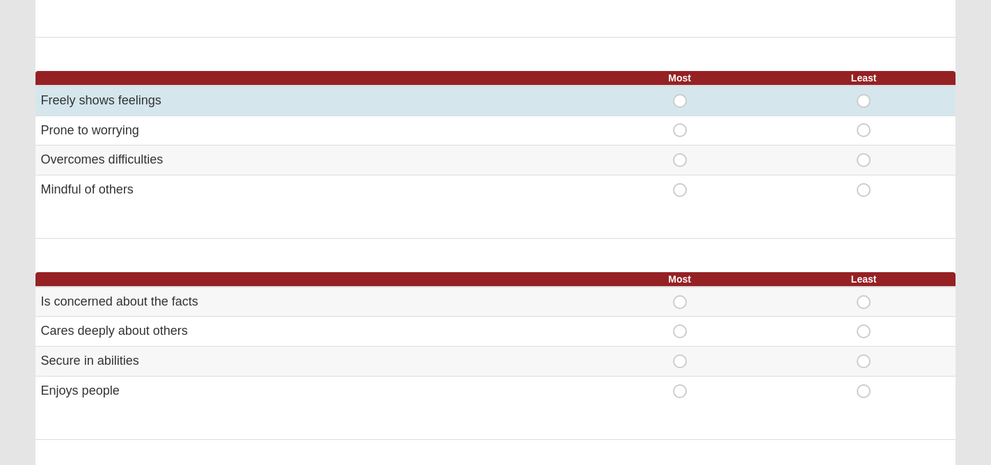
click at [680, 94] on span "Most" at bounding box center [680, 94] width 0 height 0
click at [680, 104] on input "Most" at bounding box center [684, 101] width 9 height 14
radio input "true"
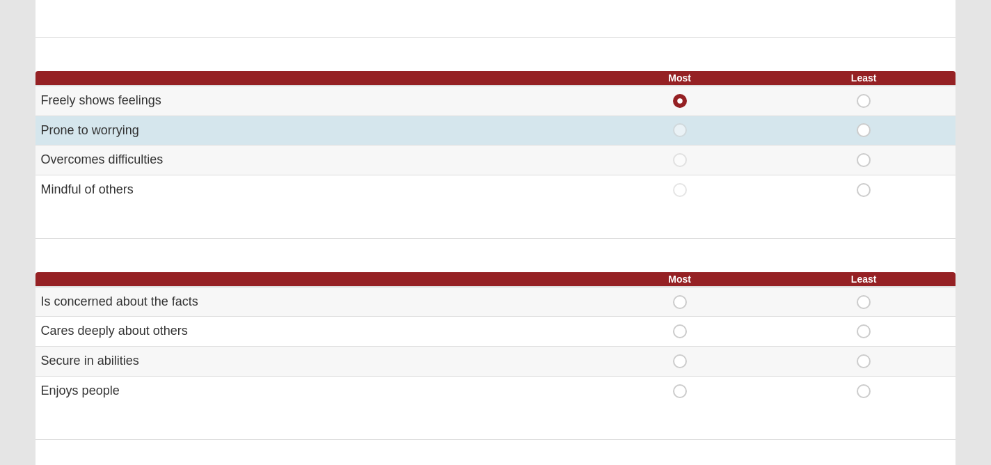
click at [864, 123] on span "Least" at bounding box center [864, 123] width 0 height 0
click at [866, 131] on input "Least" at bounding box center [868, 130] width 9 height 14
radio input "true"
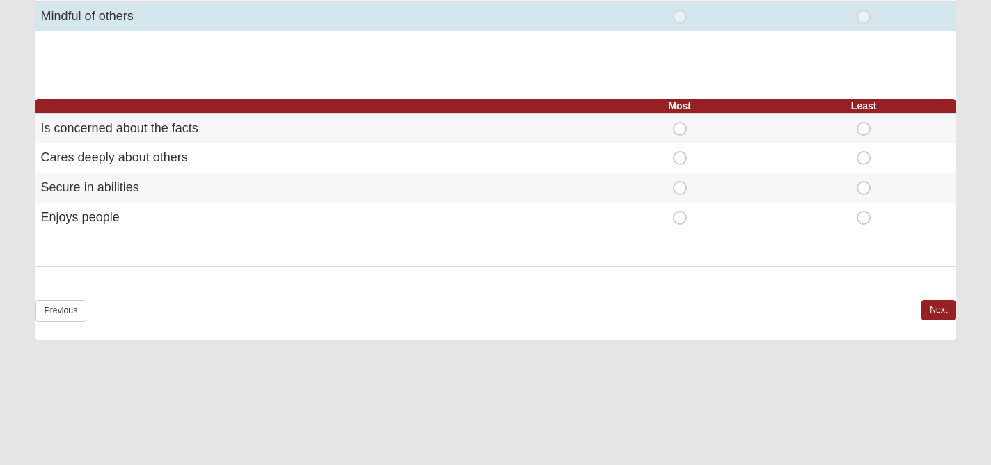
scroll to position [903, 0]
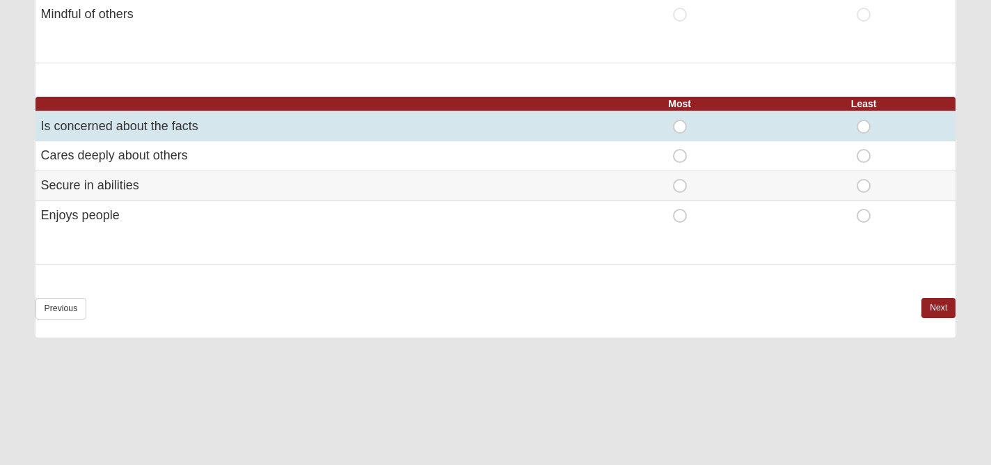
click at [680, 120] on span "Most" at bounding box center [680, 120] width 0 height 0
click at [683, 122] on input "Most" at bounding box center [684, 127] width 9 height 14
radio input "true"
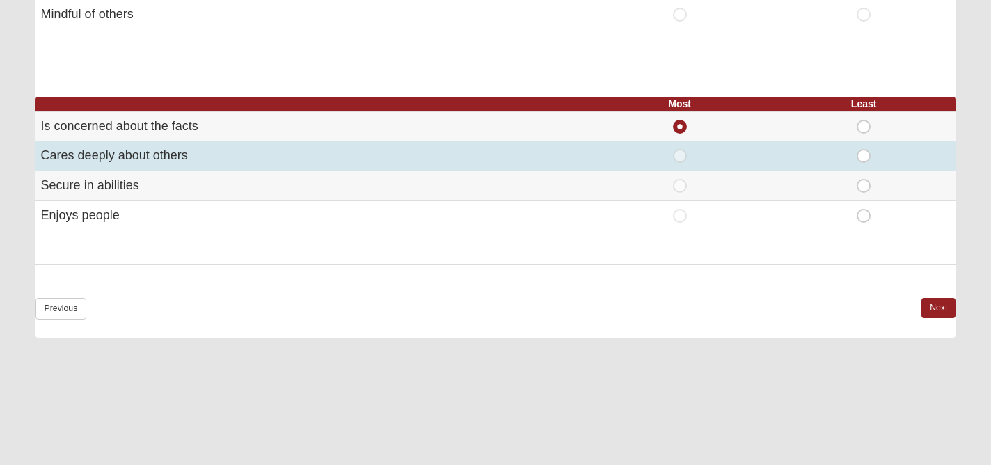
click at [680, 149] on span "Most" at bounding box center [680, 149] width 0 height 0
click at [680, 154] on input "Most" at bounding box center [684, 156] width 9 height 14
radio input "true"
radio input "false"
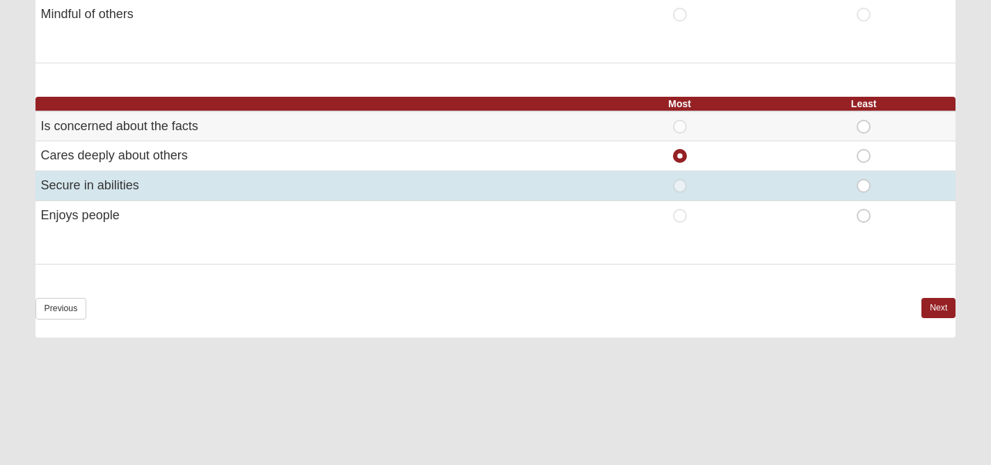
click at [864, 179] on span "Least" at bounding box center [864, 179] width 0 height 0
click at [864, 186] on input "Least" at bounding box center [868, 186] width 9 height 14
radio input "true"
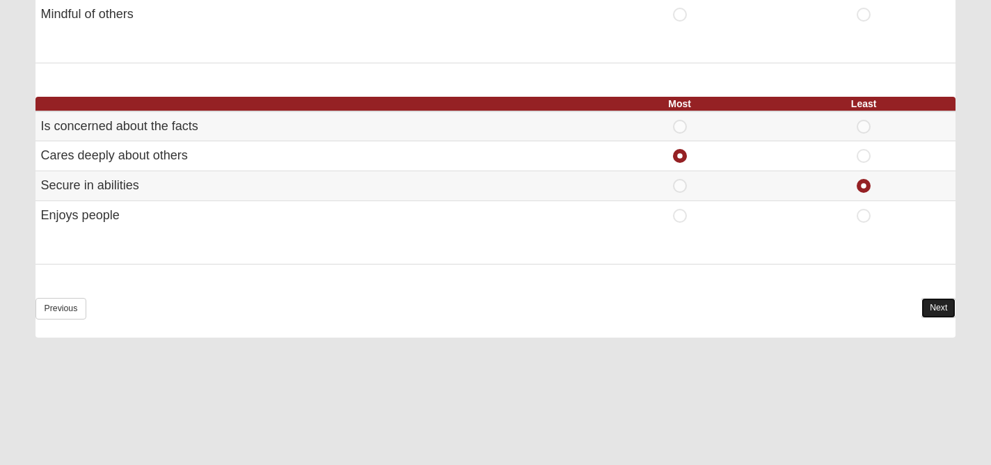
click at [930, 307] on link "Next" at bounding box center [938, 308] width 34 height 20
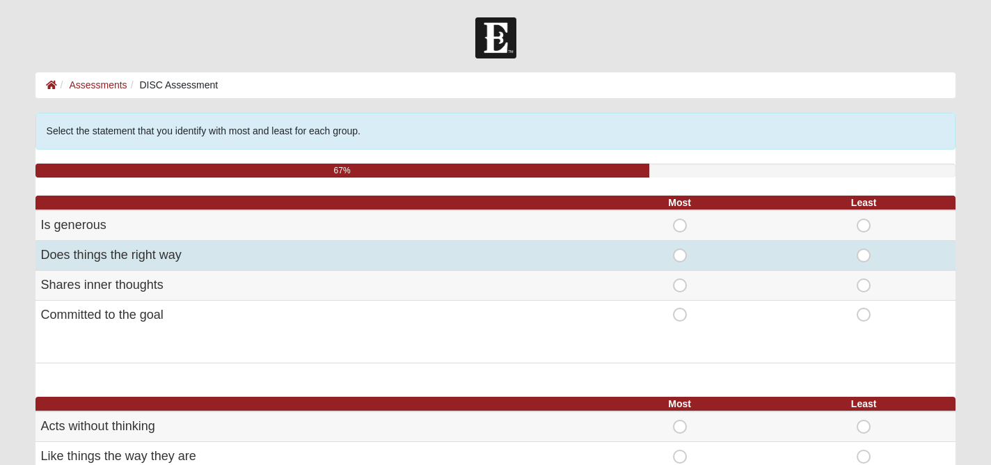
click at [680, 248] on span "Most" at bounding box center [680, 248] width 0 height 0
click at [681, 254] on input "Most" at bounding box center [684, 255] width 9 height 14
radio input "true"
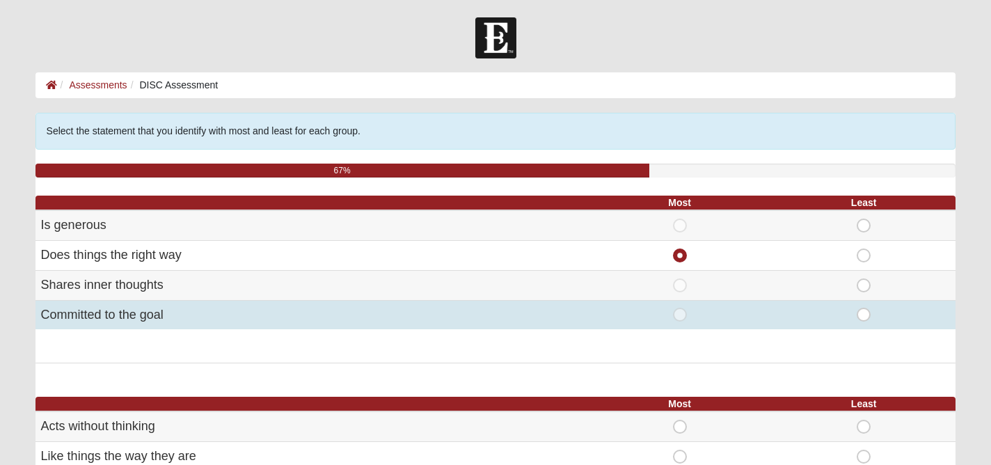
click at [864, 308] on span "Least" at bounding box center [864, 308] width 0 height 0
click at [864, 317] on input "Least" at bounding box center [868, 315] width 9 height 14
radio input "true"
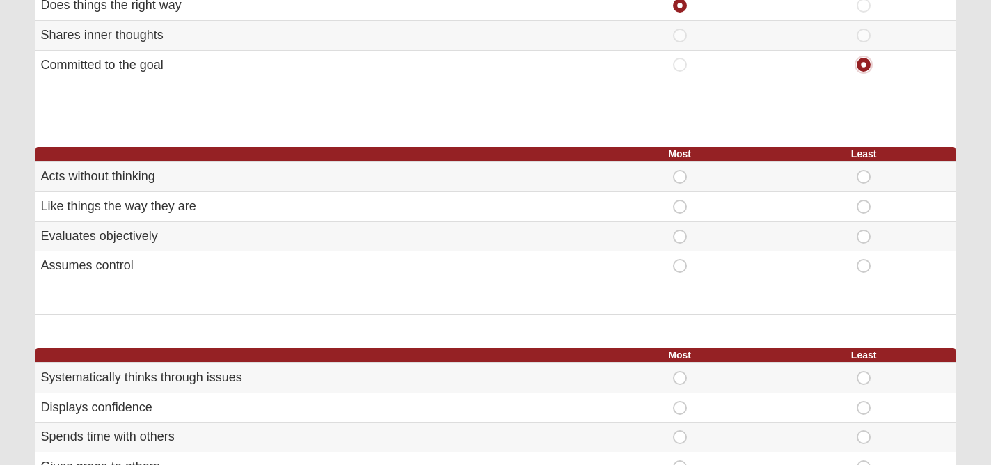
scroll to position [260, 0]
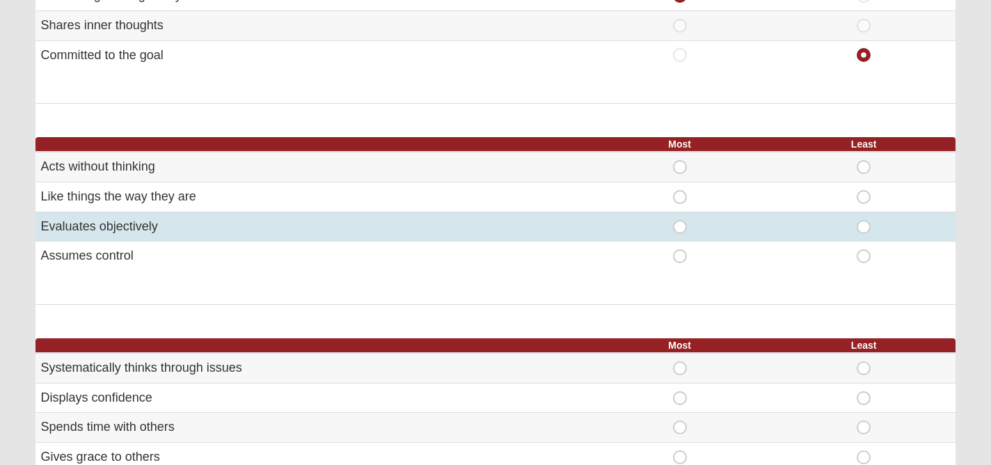
click at [680, 220] on span "Most" at bounding box center [680, 220] width 0 height 0
click at [681, 230] on input "Most" at bounding box center [684, 227] width 9 height 14
radio input "true"
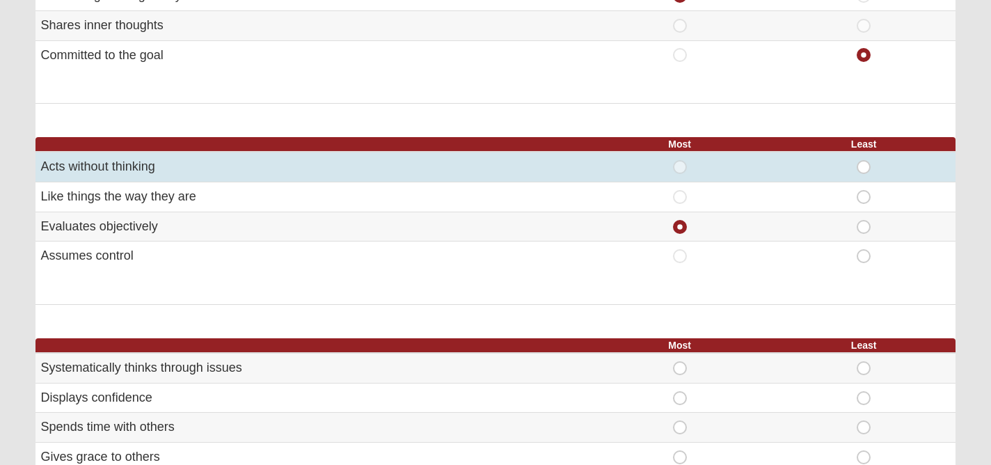
click at [864, 160] on span "Least" at bounding box center [864, 160] width 0 height 0
click at [865, 165] on input "Least" at bounding box center [868, 167] width 9 height 14
radio input "true"
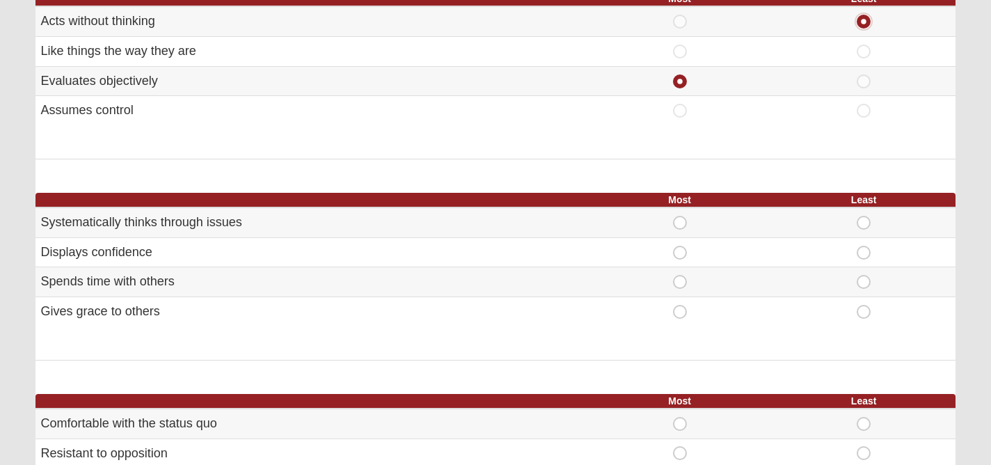
scroll to position [406, 0]
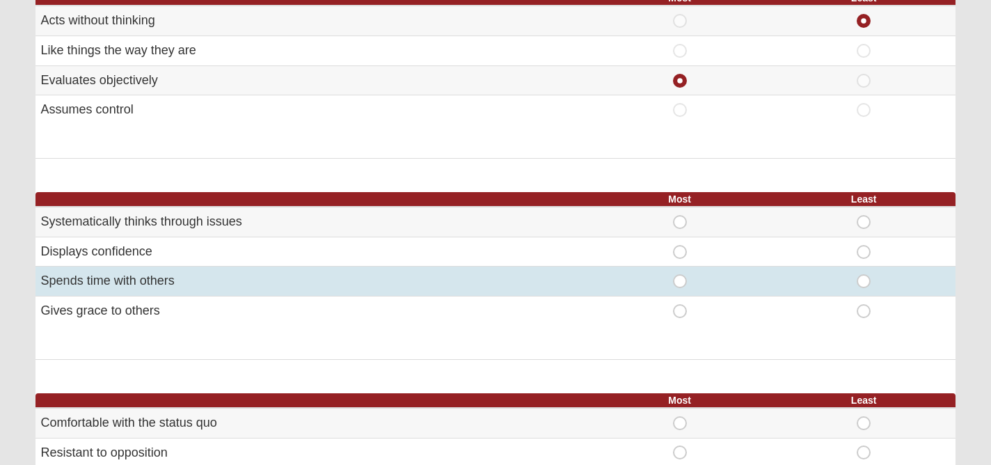
click at [680, 274] on span "Most" at bounding box center [680, 274] width 0 height 0
click at [680, 280] on input "Most" at bounding box center [684, 281] width 9 height 14
radio input "true"
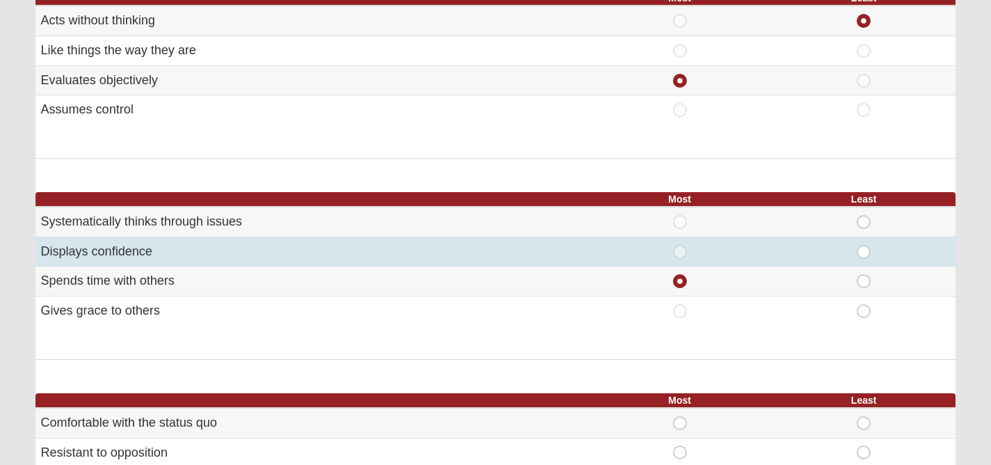
click at [864, 245] on span "Least" at bounding box center [864, 245] width 0 height 0
click at [865, 251] on input "Least" at bounding box center [868, 252] width 9 height 14
radio input "true"
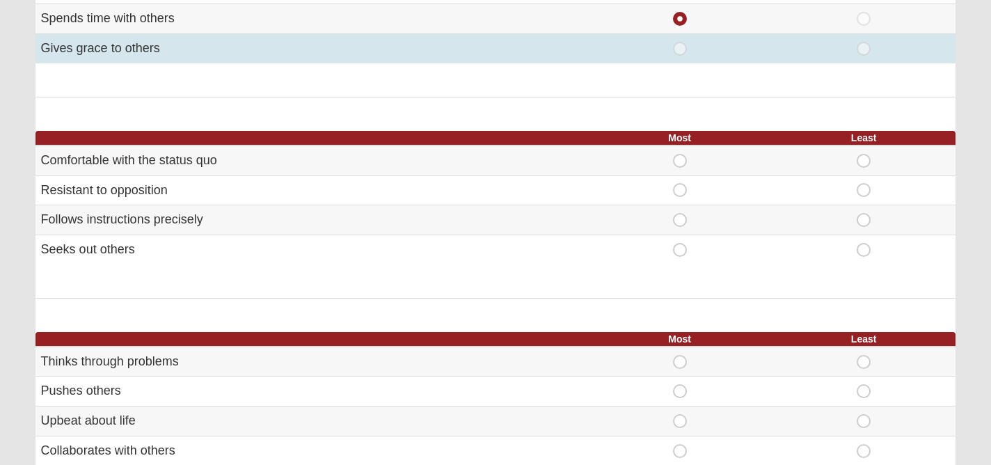
scroll to position [675, 0]
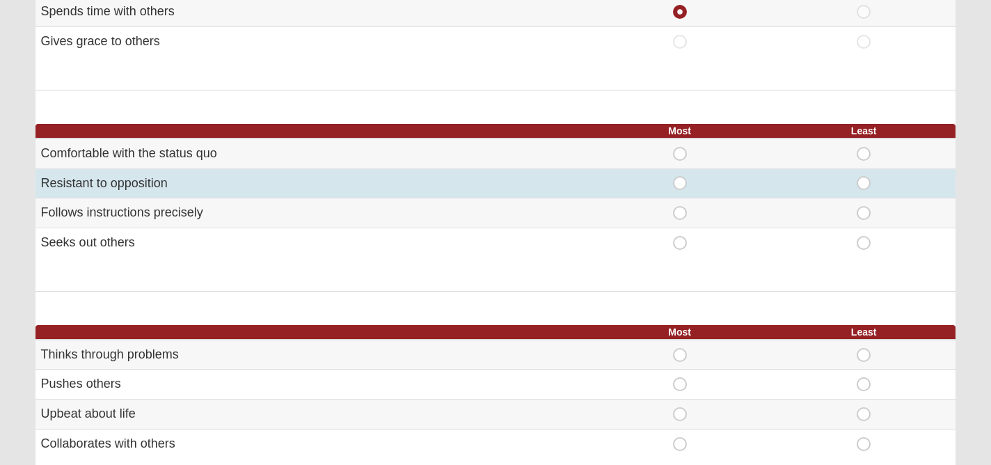
click at [864, 176] on span "Least" at bounding box center [864, 176] width 0 height 0
click at [864, 182] on input "Least" at bounding box center [868, 183] width 9 height 14
radio input "true"
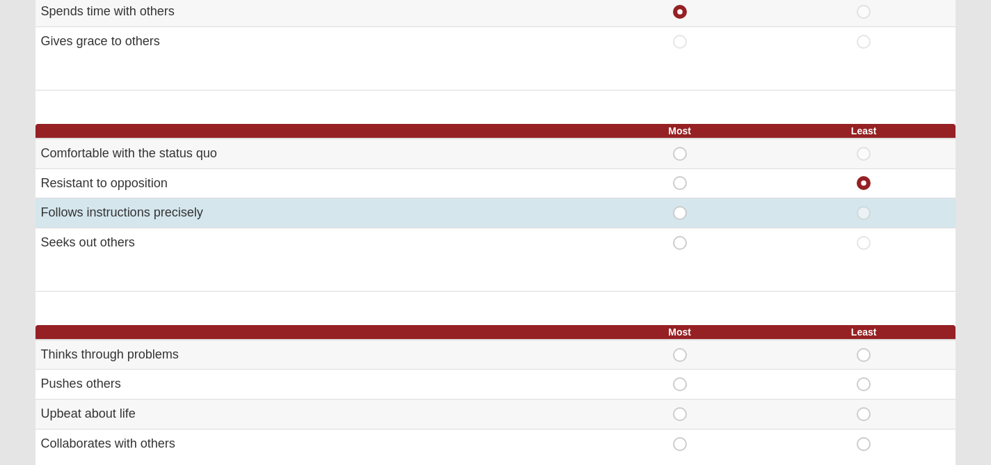
click at [680, 206] on span "Most" at bounding box center [680, 206] width 0 height 0
click at [681, 212] on input "Most" at bounding box center [684, 213] width 9 height 14
radio input "true"
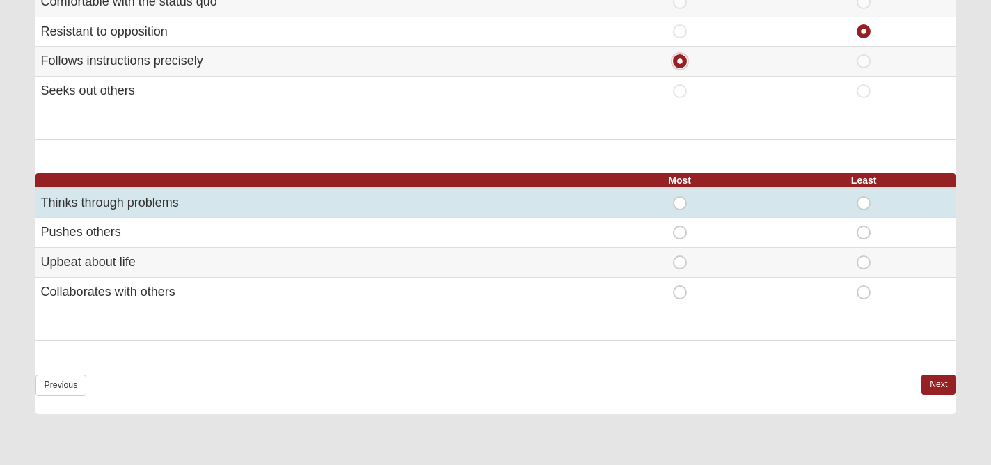
scroll to position [832, 0]
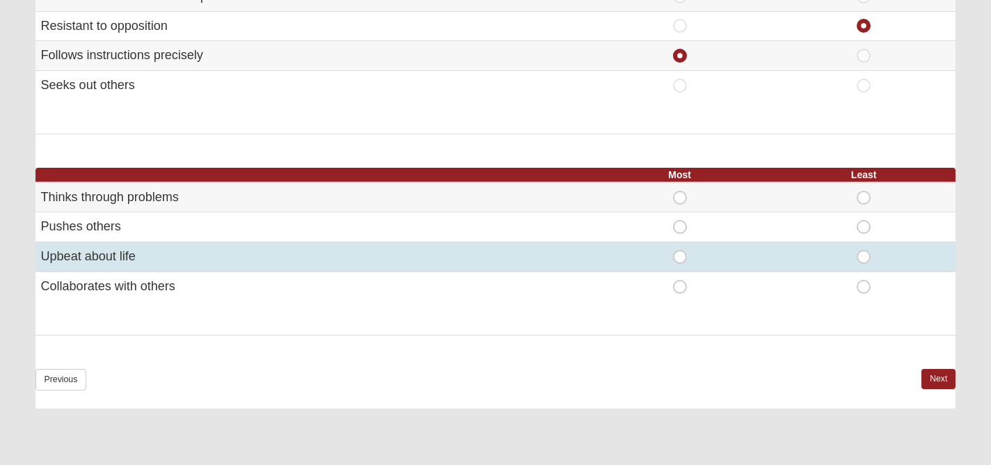
click at [680, 250] on span "Most" at bounding box center [680, 250] width 0 height 0
click at [682, 257] on input "Most" at bounding box center [684, 257] width 9 height 14
radio input "true"
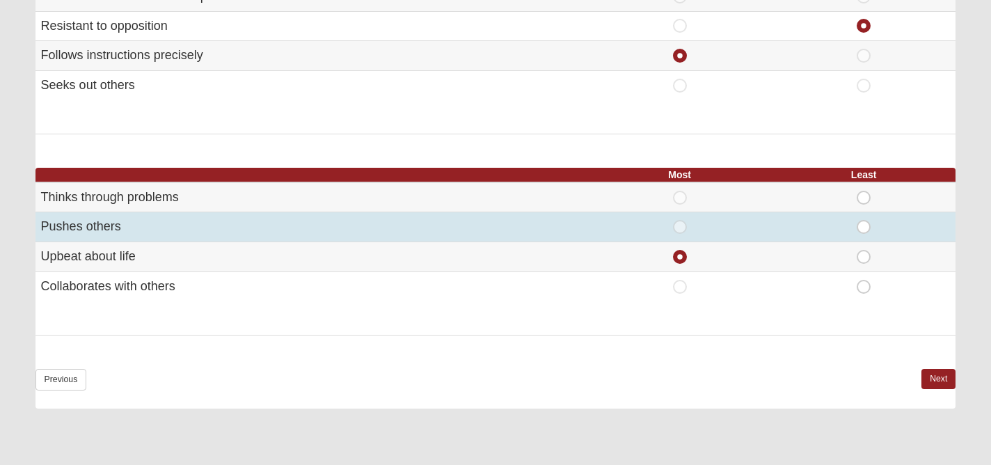
click at [864, 220] on span "Least" at bounding box center [864, 220] width 0 height 0
click at [864, 223] on input "Least" at bounding box center [868, 227] width 9 height 14
radio input "true"
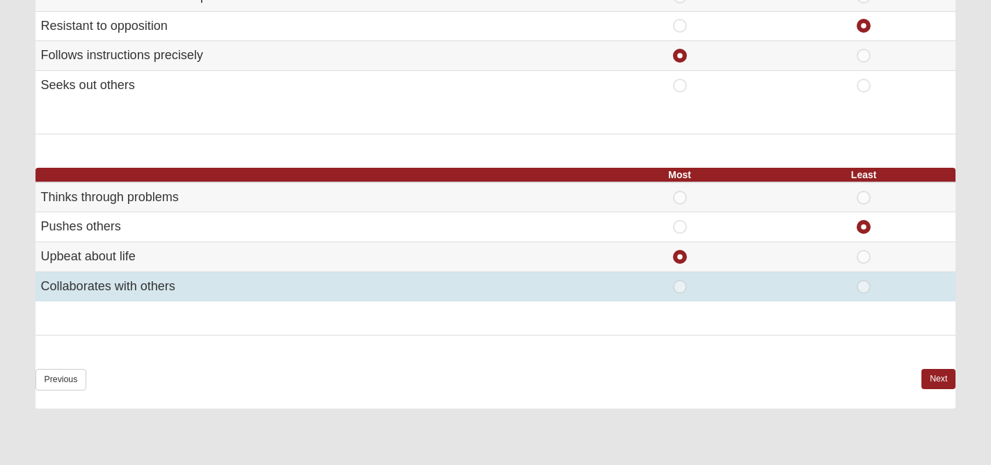
click at [680, 280] on span "Most" at bounding box center [680, 280] width 0 height 0
click at [680, 289] on input "Most" at bounding box center [684, 287] width 9 height 14
radio input "true"
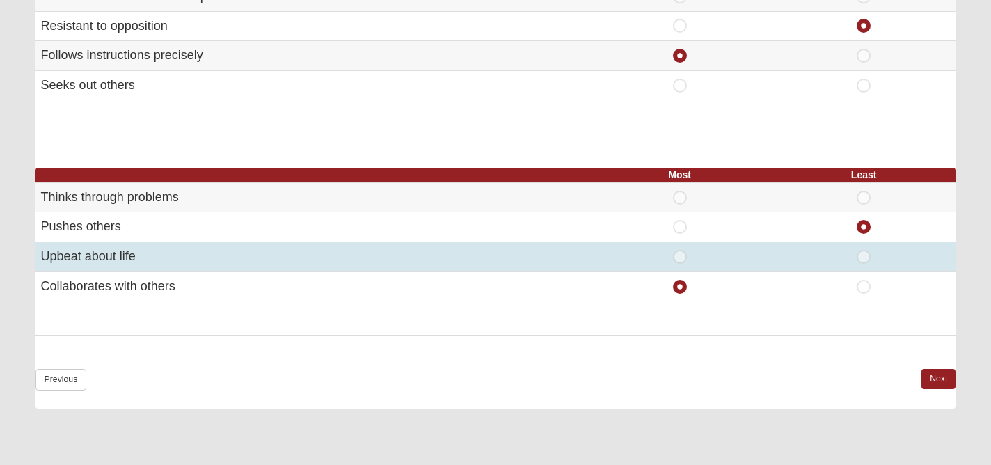
click at [680, 250] on span "Most" at bounding box center [680, 250] width 0 height 0
click at [680, 256] on input "Most" at bounding box center [684, 257] width 9 height 14
radio input "true"
radio input "false"
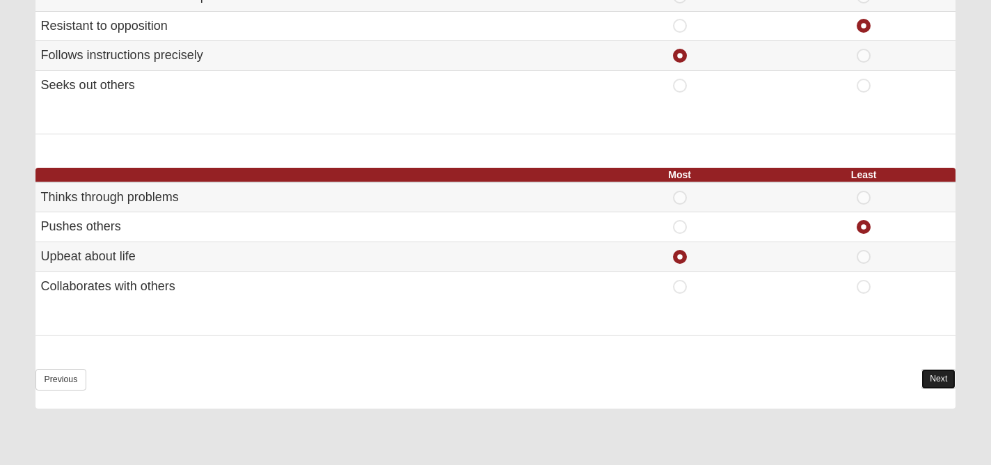
click at [938, 377] on link "Next" at bounding box center [938, 379] width 34 height 20
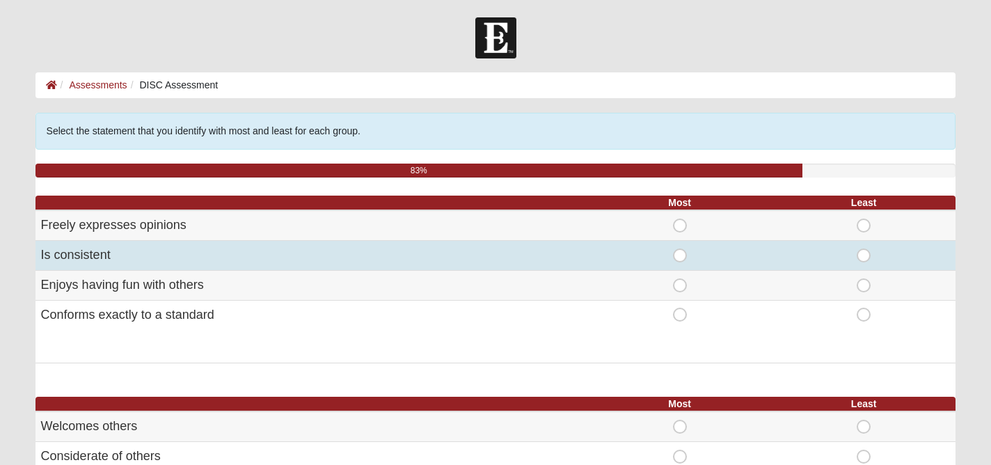
click at [864, 248] on span "Least" at bounding box center [864, 248] width 0 height 0
click at [864, 255] on input "Least" at bounding box center [868, 255] width 9 height 14
radio input "true"
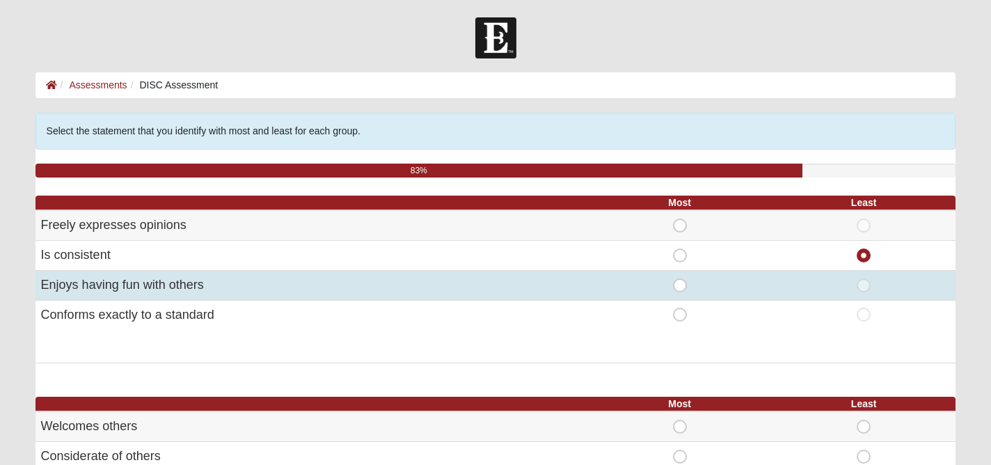
click at [680, 278] on span "Most" at bounding box center [680, 278] width 0 height 0
click at [680, 286] on input "Most" at bounding box center [684, 285] width 9 height 14
radio input "true"
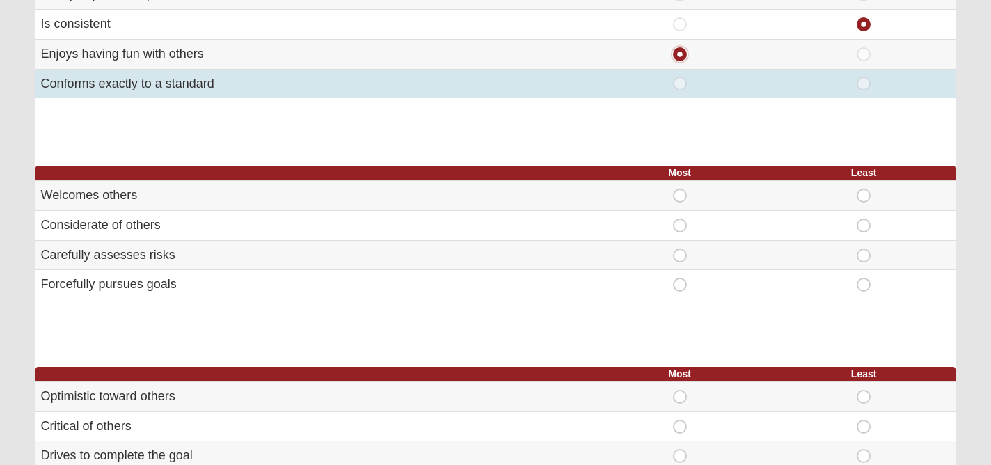
scroll to position [232, 0]
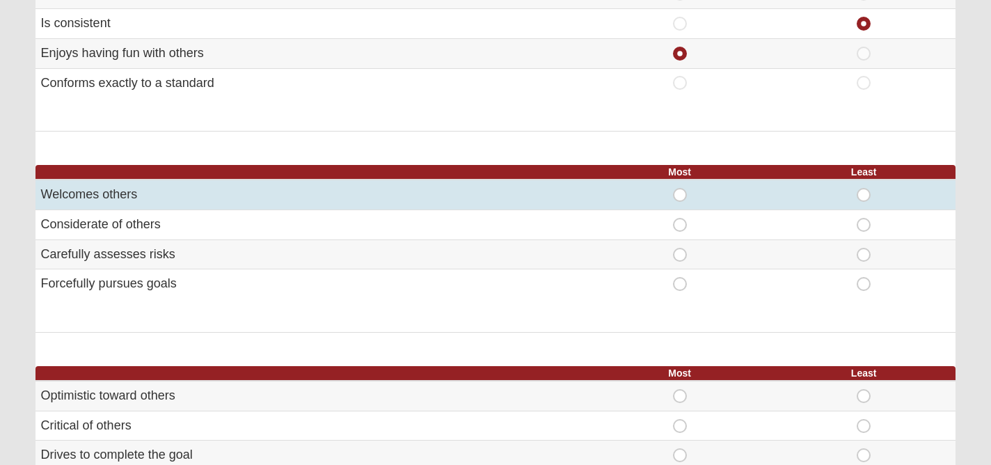
click at [680, 188] on span "Most" at bounding box center [680, 188] width 0 height 0
click at [682, 195] on input "Most" at bounding box center [684, 195] width 9 height 14
radio input "true"
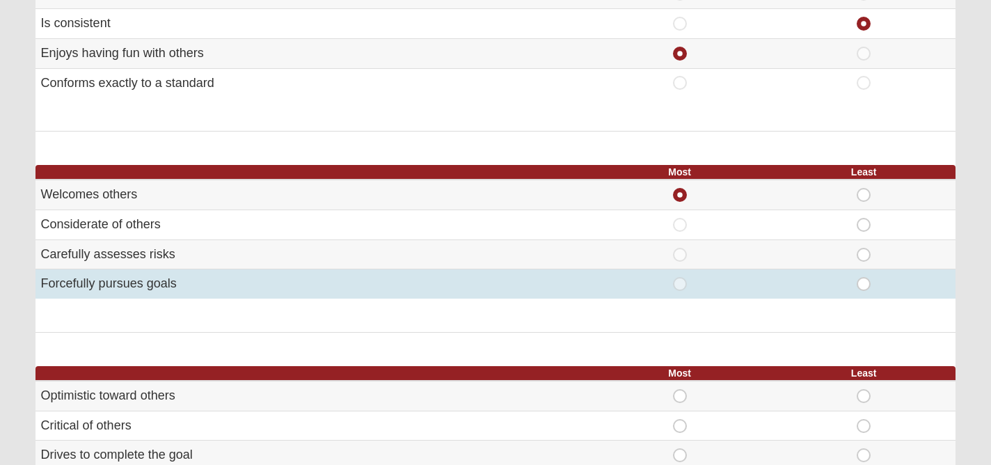
click at [864, 277] on span "Least" at bounding box center [864, 277] width 0 height 0
click at [866, 285] on input "Least" at bounding box center [868, 284] width 9 height 14
radio input "true"
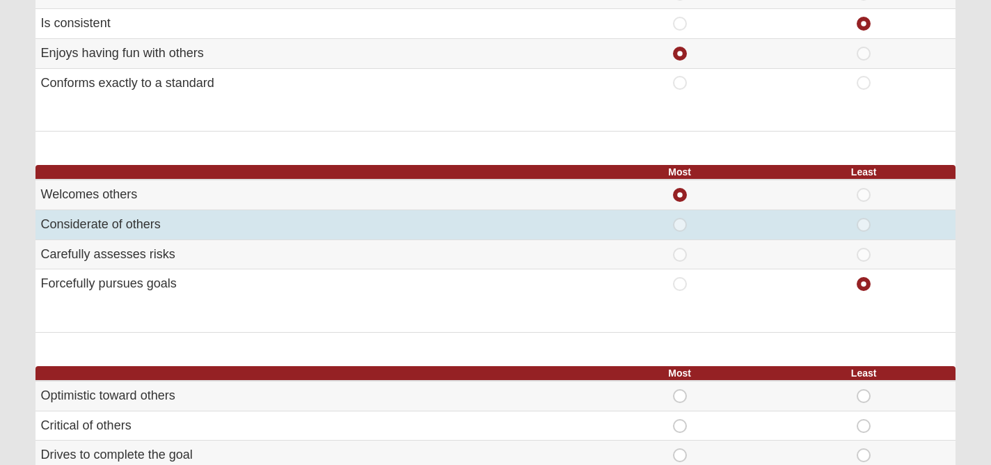
click at [680, 218] on span "Most" at bounding box center [680, 218] width 0 height 0
click at [680, 224] on input "Most" at bounding box center [684, 225] width 9 height 14
radio input "true"
radio input "false"
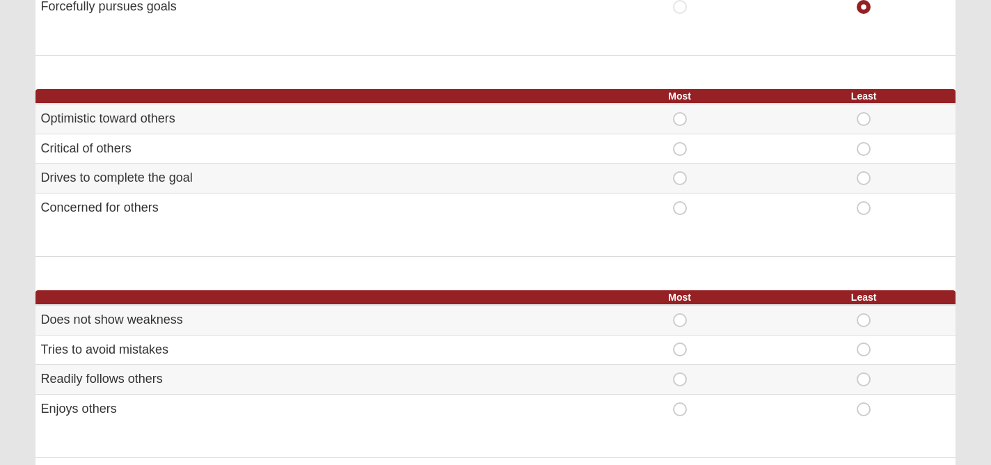
scroll to position [512, 0]
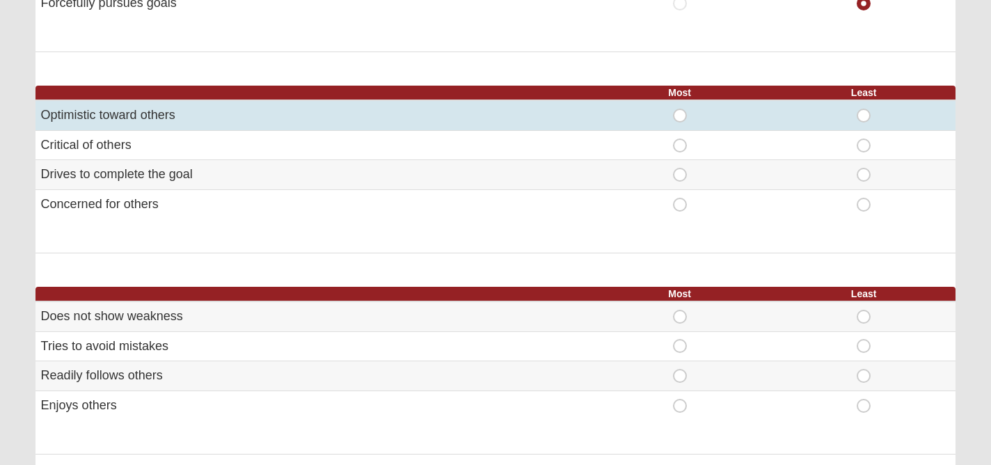
click at [864, 109] on span "Least" at bounding box center [864, 109] width 0 height 0
click at [866, 116] on input "Least" at bounding box center [868, 116] width 9 height 14
radio input "true"
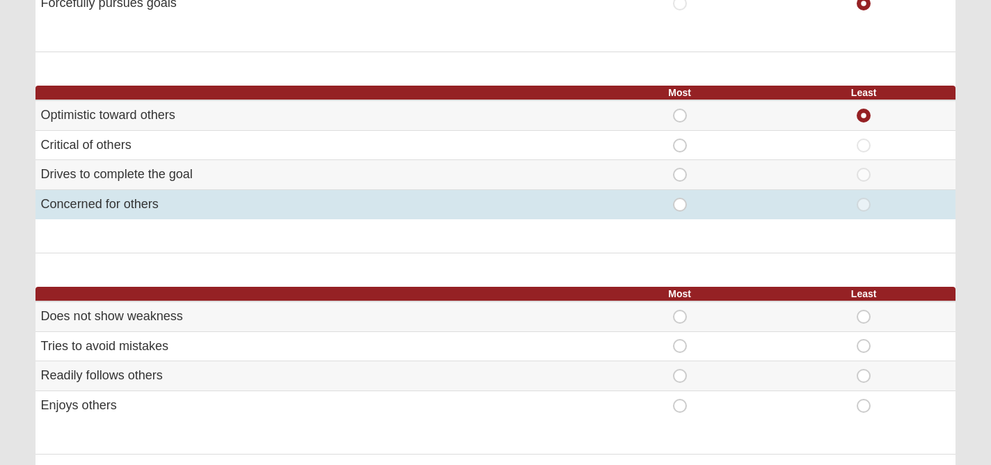
click at [680, 198] on span "Most" at bounding box center [680, 198] width 0 height 0
click at [680, 206] on input "Most" at bounding box center [684, 205] width 9 height 14
radio input "true"
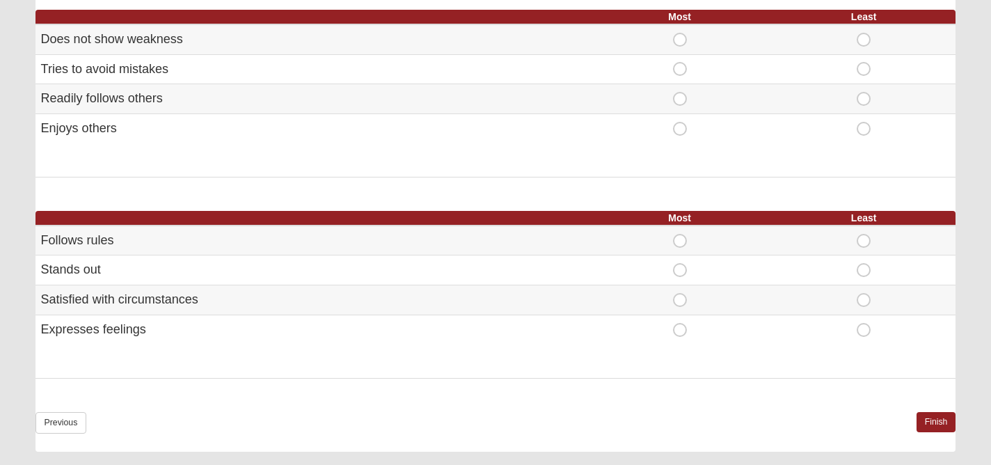
scroll to position [797, 0]
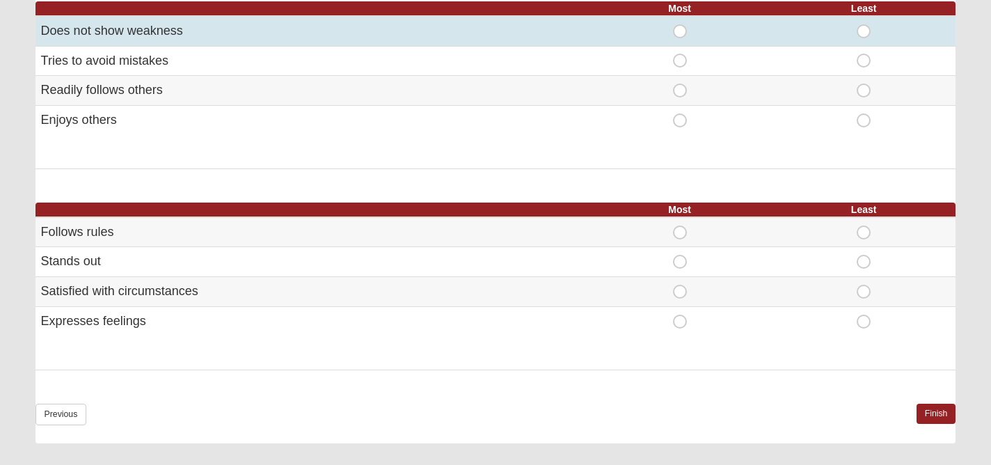
click at [864, 24] on span "Least" at bounding box center [864, 24] width 0 height 0
click at [864, 31] on input "Least" at bounding box center [868, 31] width 9 height 14
radio input "true"
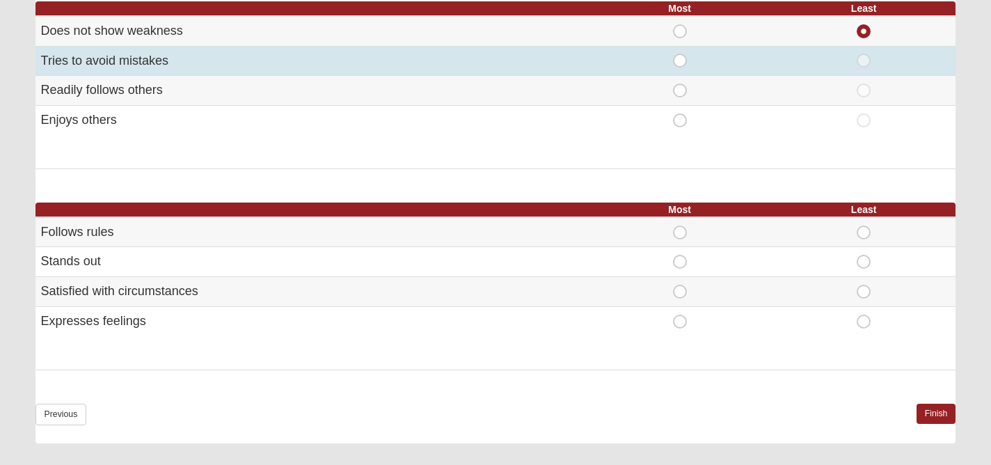
click at [680, 54] on span "Most" at bounding box center [680, 54] width 0 height 0
click at [680, 64] on input "Most" at bounding box center [684, 61] width 9 height 14
radio input "true"
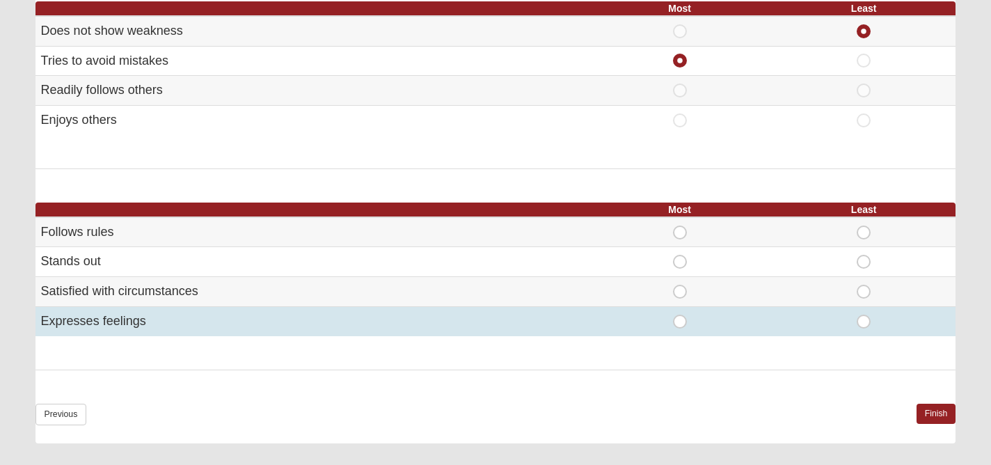
click at [680, 315] on span "Most" at bounding box center [680, 315] width 0 height 0
click at [680, 321] on input "Most" at bounding box center [684, 322] width 9 height 14
radio input "true"
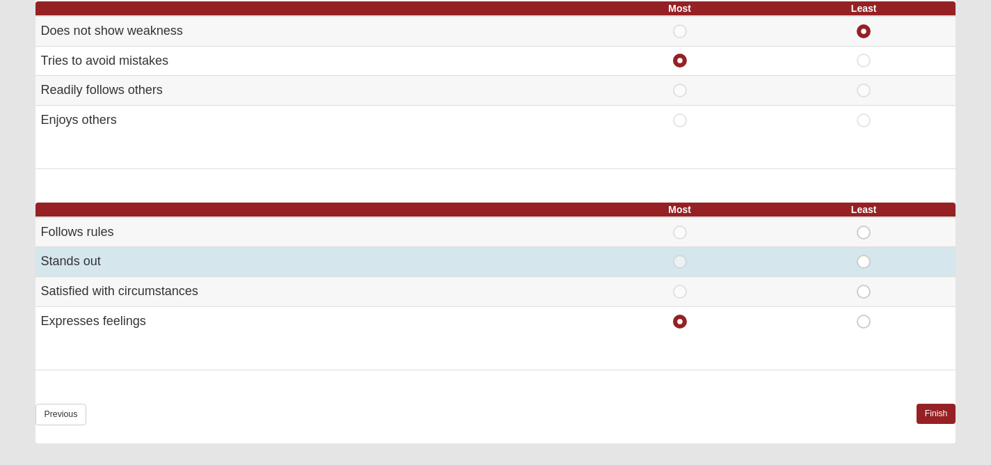
click at [864, 255] on span "Least" at bounding box center [864, 255] width 0 height 0
click at [864, 257] on input "Least" at bounding box center [868, 262] width 9 height 14
radio input "true"
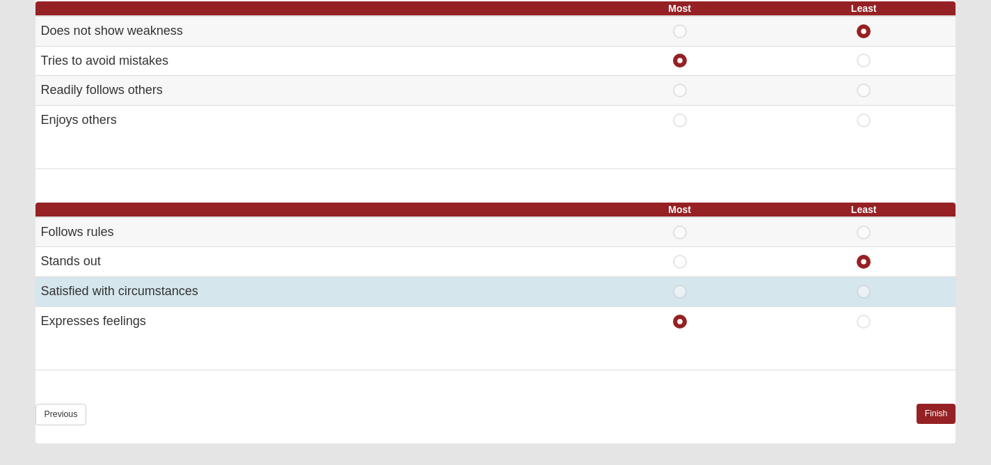
click at [864, 285] on span "Least" at bounding box center [864, 285] width 0 height 0
click at [864, 292] on input "Least" at bounding box center [868, 292] width 9 height 14
radio input "true"
radio input "false"
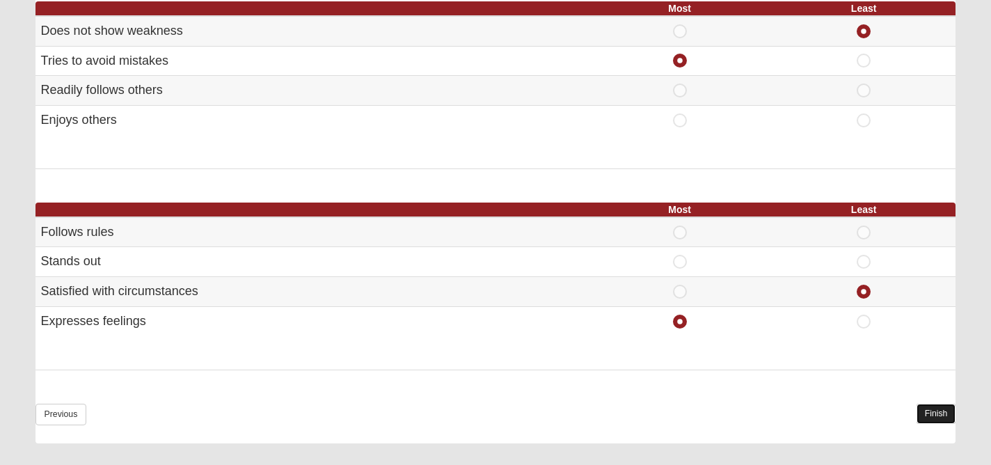
click at [929, 412] on link "Finish" at bounding box center [936, 414] width 40 height 20
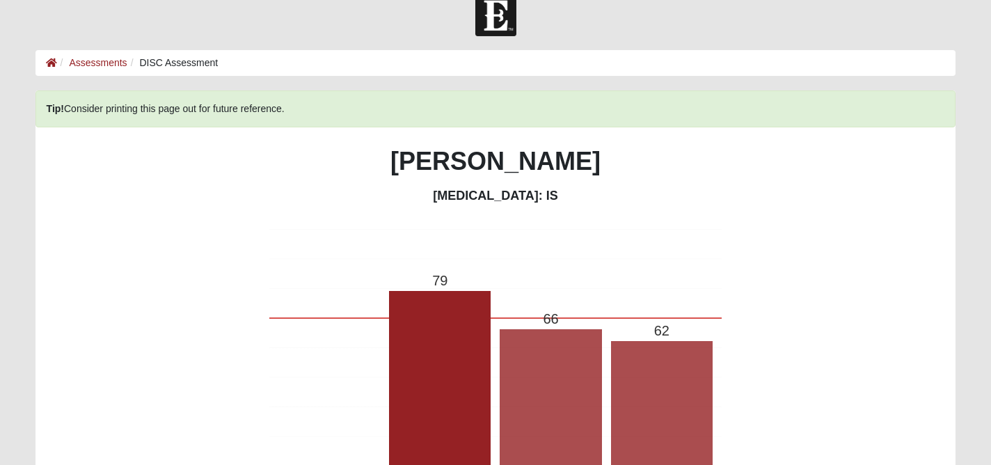
scroll to position [0, 0]
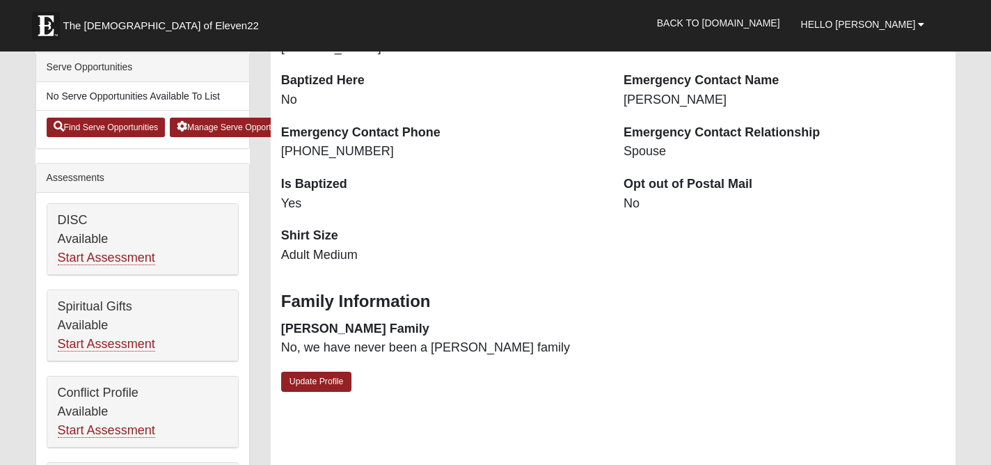
scroll to position [413, 0]
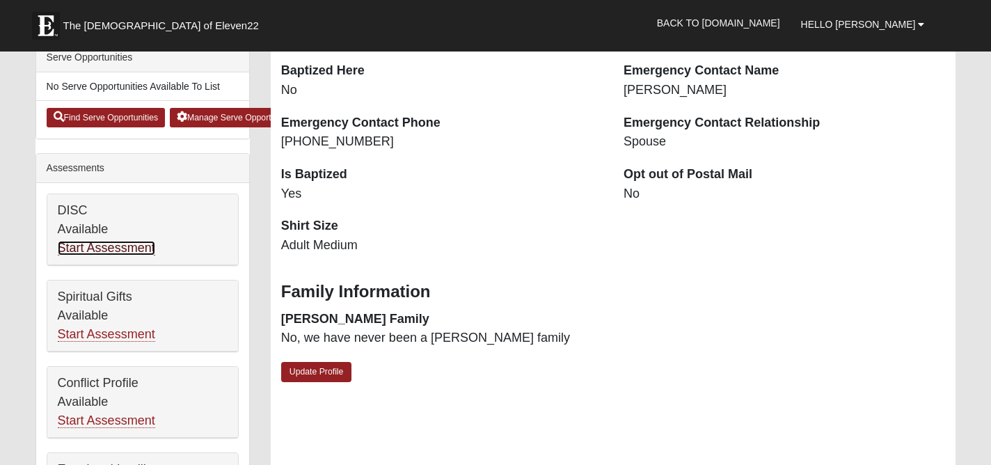
click at [128, 247] on link "Start Assessment" at bounding box center [106, 248] width 97 height 15
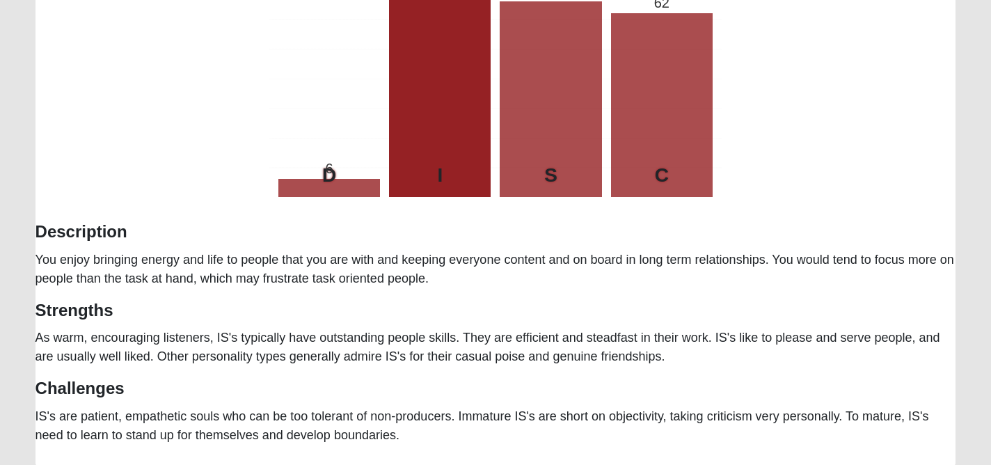
scroll to position [351, 0]
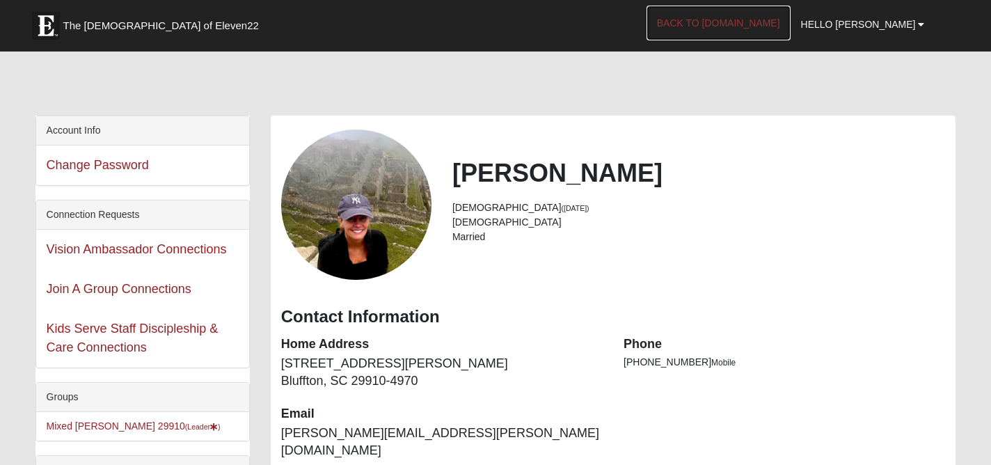
click at [768, 23] on link "Back to [DOMAIN_NAME]" at bounding box center [718, 23] width 144 height 35
